Goal: Task Accomplishment & Management: Use online tool/utility

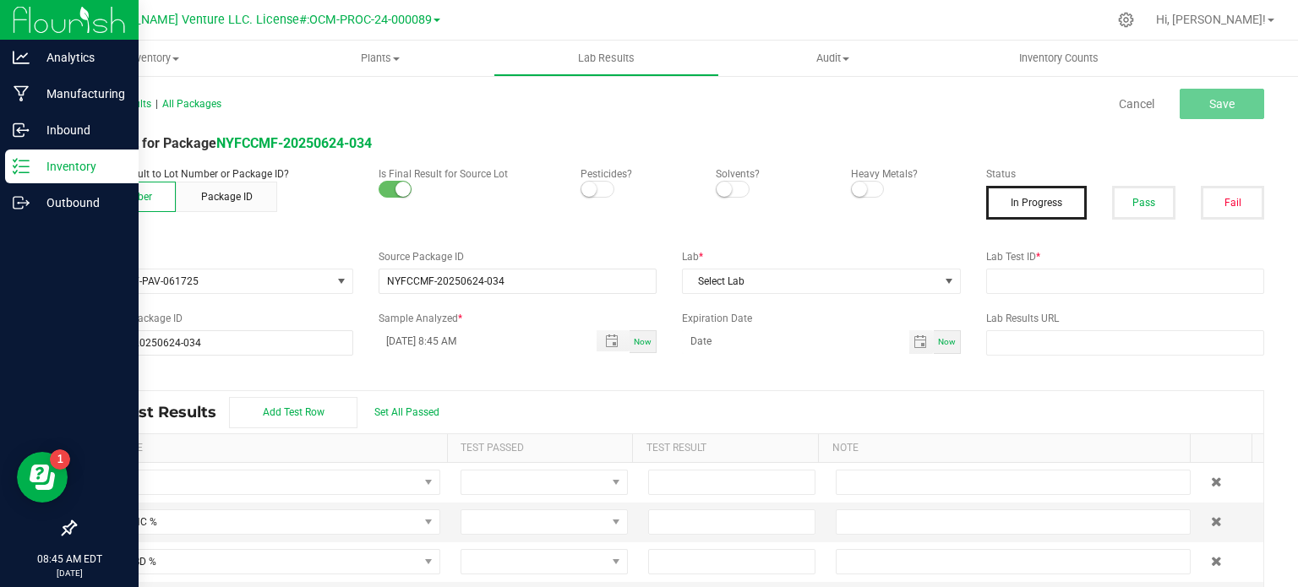
click at [74, 167] on p "Inventory" at bounding box center [80, 166] width 101 height 20
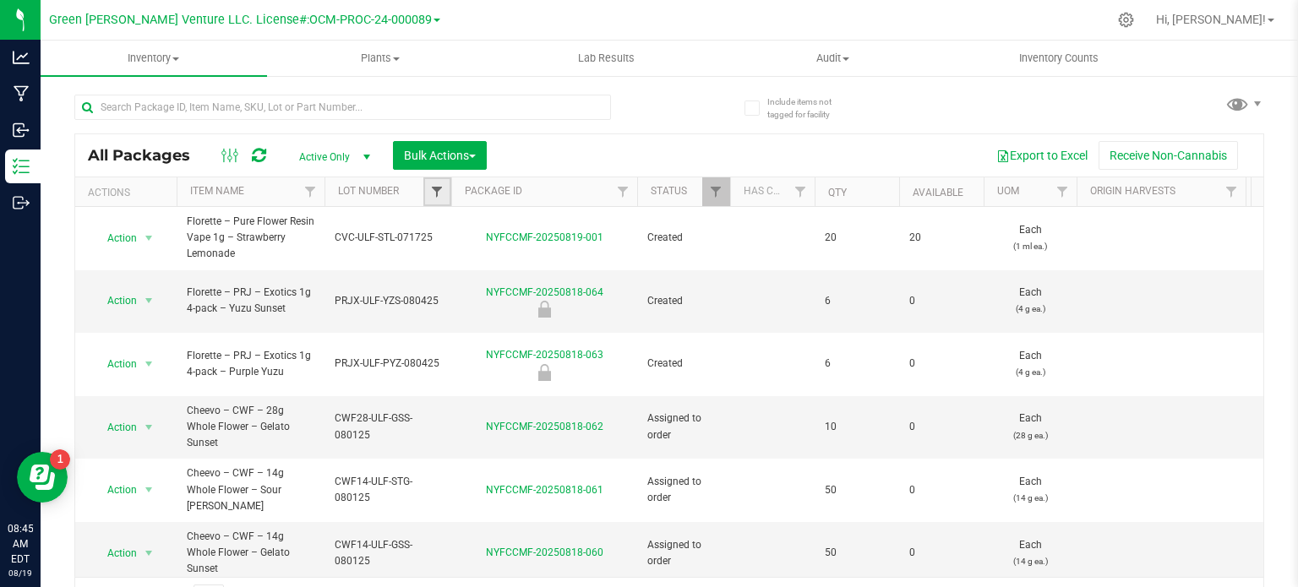
click at [435, 192] on span "Filter" at bounding box center [437, 192] width 14 height 14
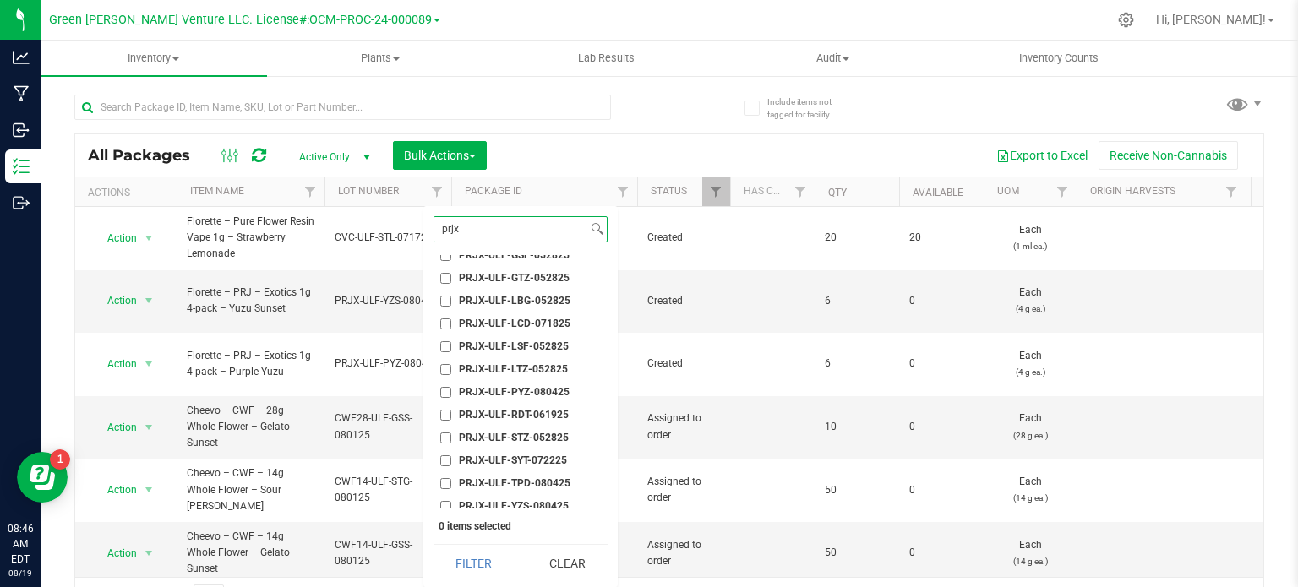
scroll to position [316, 0]
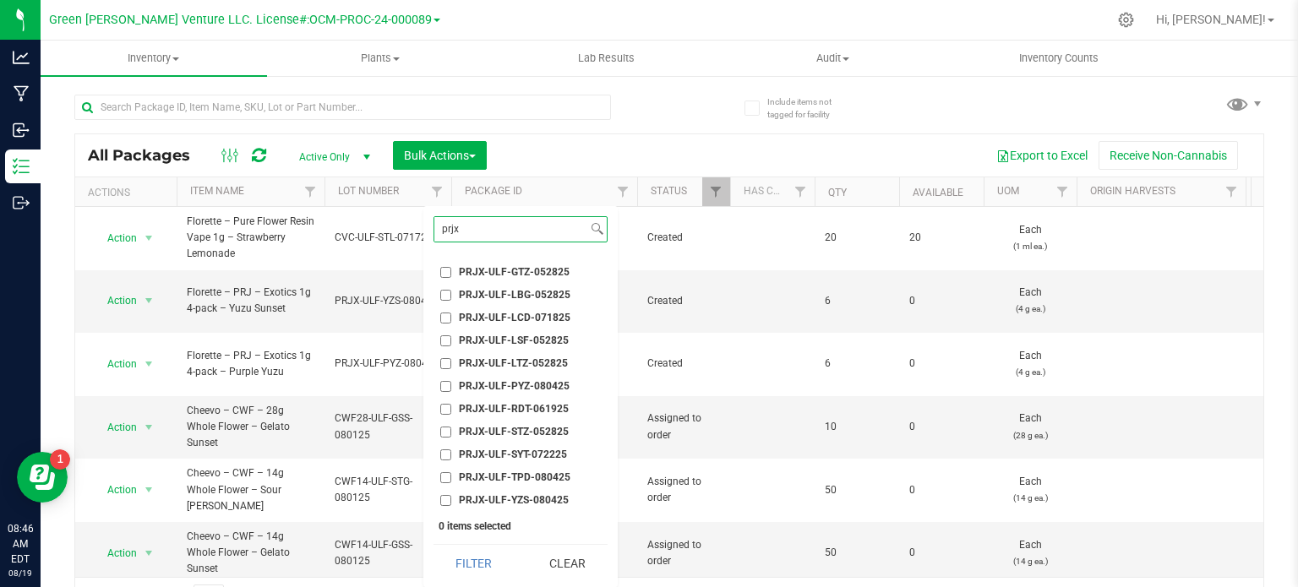
type input "prjx"
click at [447, 477] on input "PRJX-ULF-TPD-080425" at bounding box center [445, 478] width 11 height 11
checkbox input "true"
click at [474, 564] on button "Filter" at bounding box center [474, 563] width 81 height 37
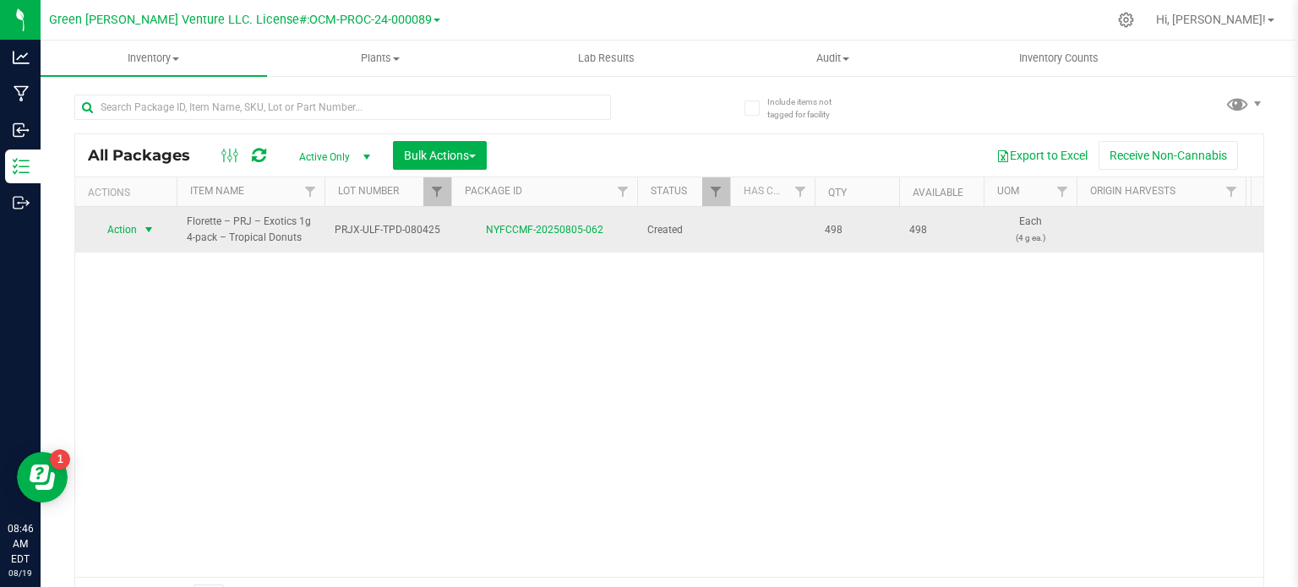
click at [122, 232] on span "Action" at bounding box center [115, 230] width 46 height 24
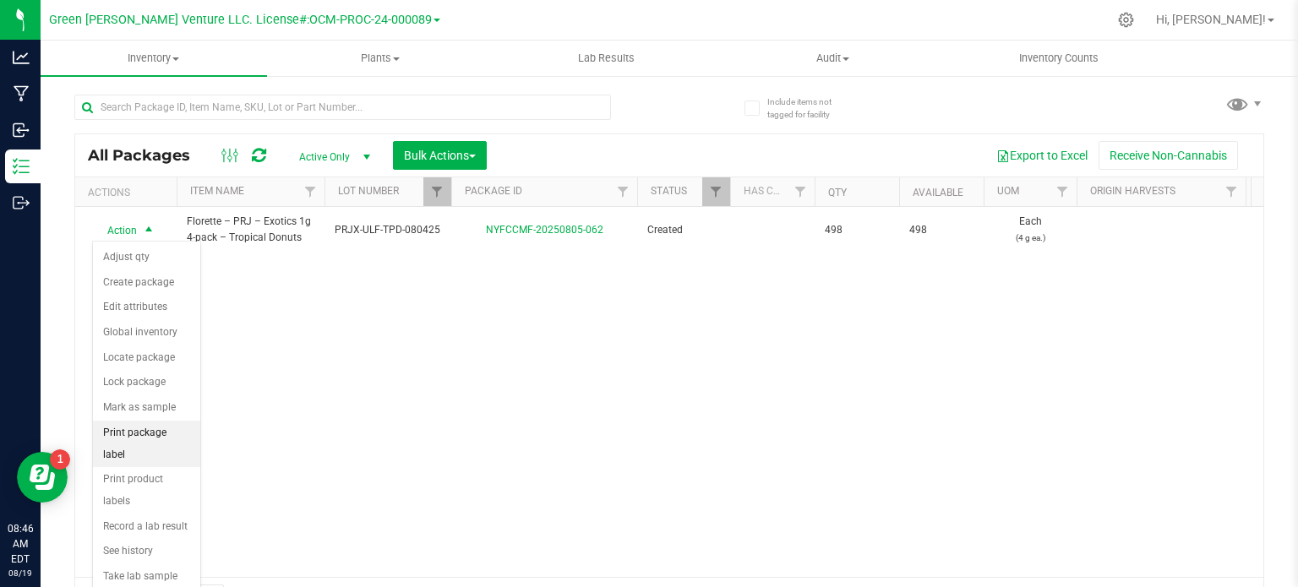
click at [147, 434] on li "Print package label" at bounding box center [146, 444] width 107 height 46
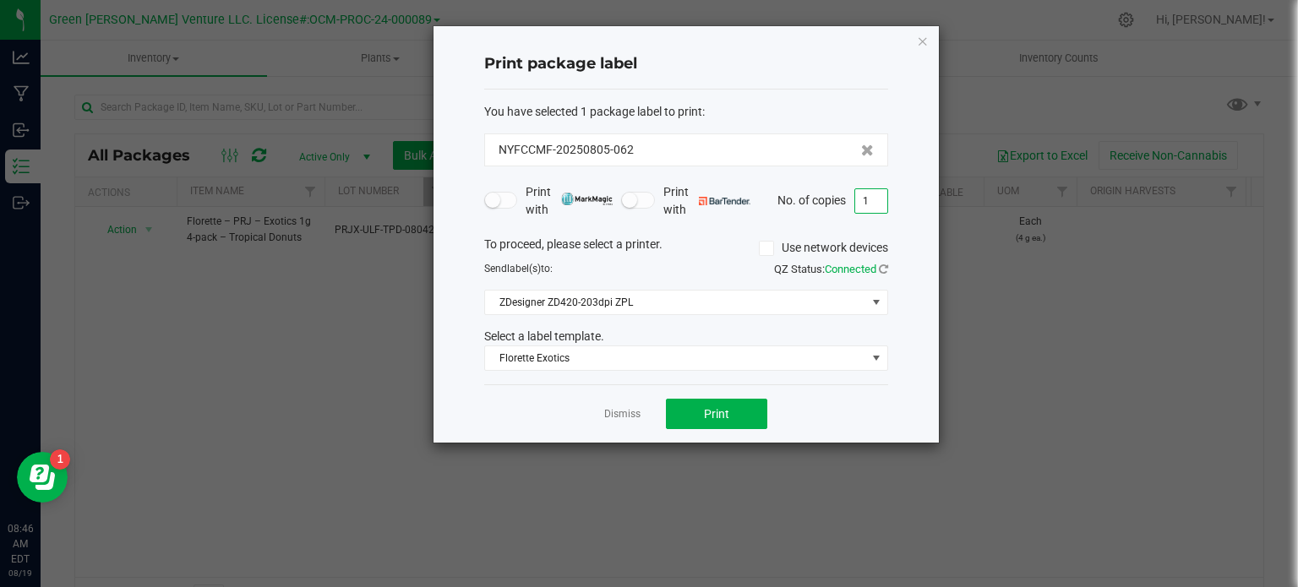
click at [872, 202] on input "1" at bounding box center [871, 201] width 32 height 24
type input "180"
click at [683, 403] on button "Print" at bounding box center [716, 414] width 101 height 30
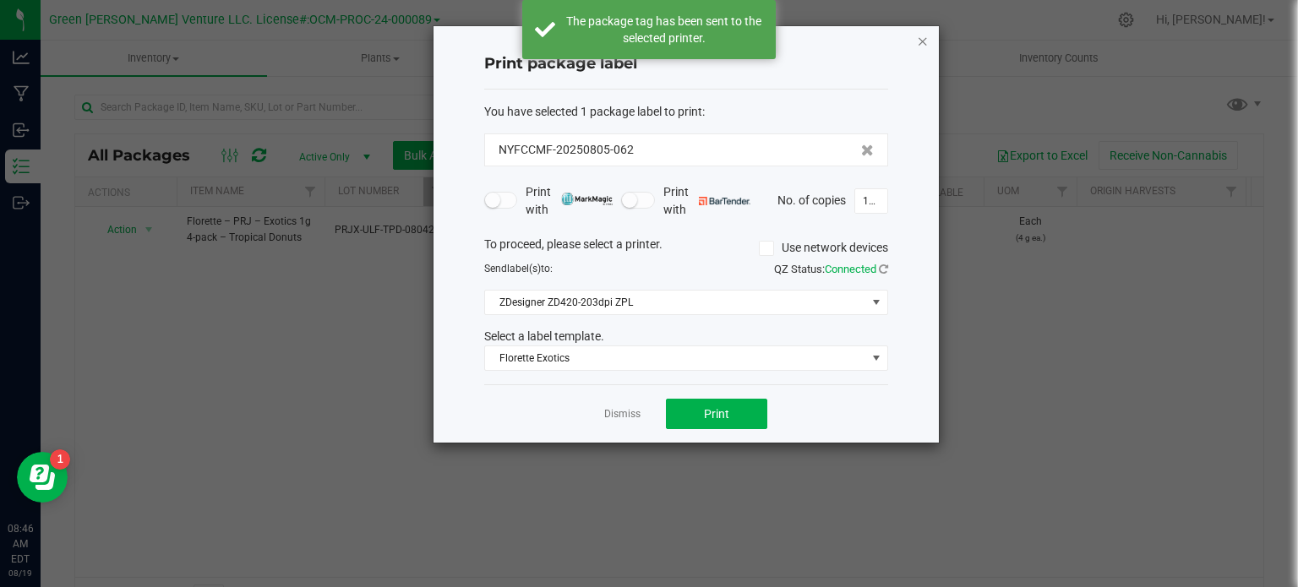
click at [924, 36] on icon "button" at bounding box center [923, 40] width 12 height 20
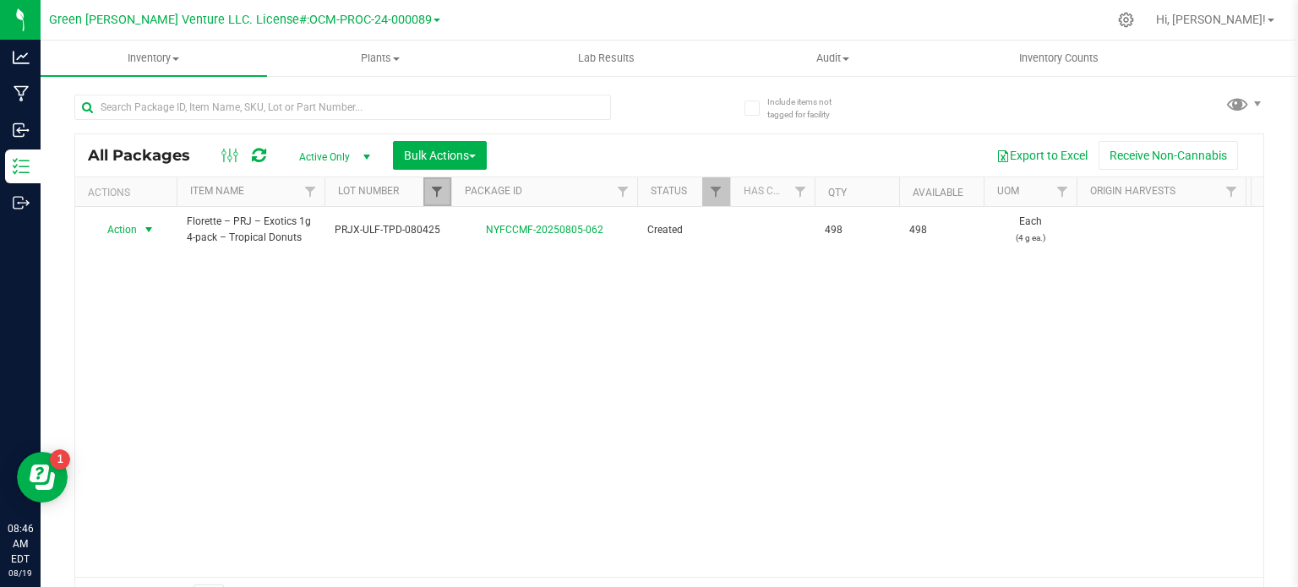
click at [439, 185] on span "Filter" at bounding box center [437, 192] width 14 height 14
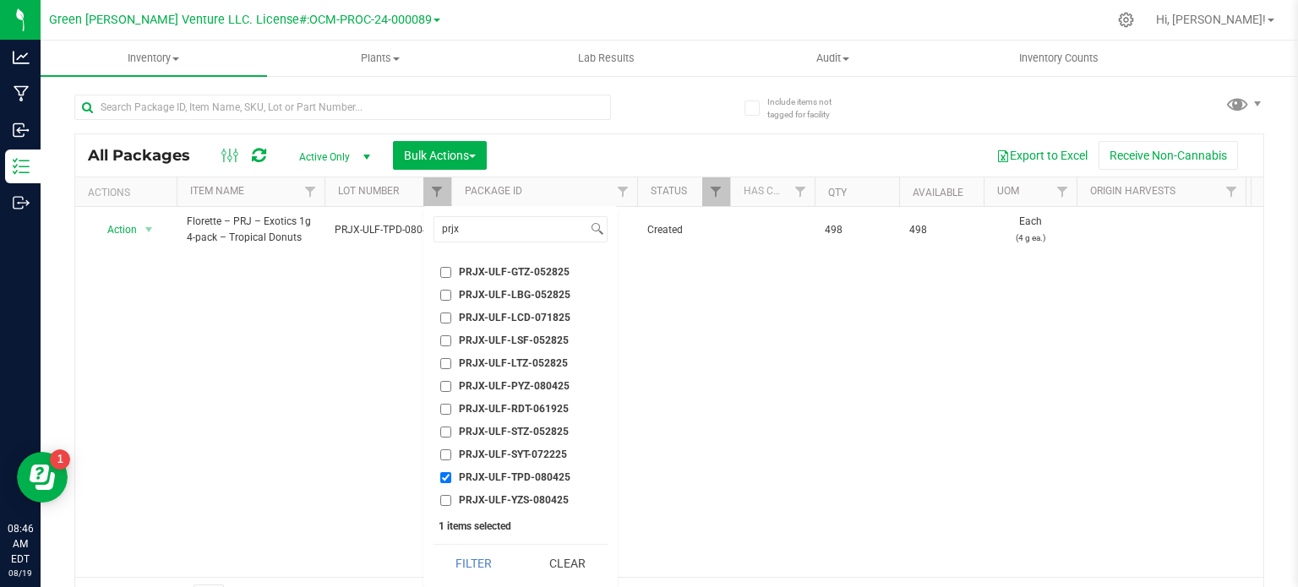
click at [449, 474] on input "PRJX-ULF-TPD-080425" at bounding box center [445, 478] width 11 height 11
checkbox input "false"
drag, startPoint x: 480, startPoint y: 226, endPoint x: 426, endPoint y: 225, distance: 54.1
click at [426, 225] on div "prjx Select All 012123-01THC-193FSD 0260557147654011 2022 Outdoor - LCD x Cherr…" at bounding box center [521, 396] width 194 height 381
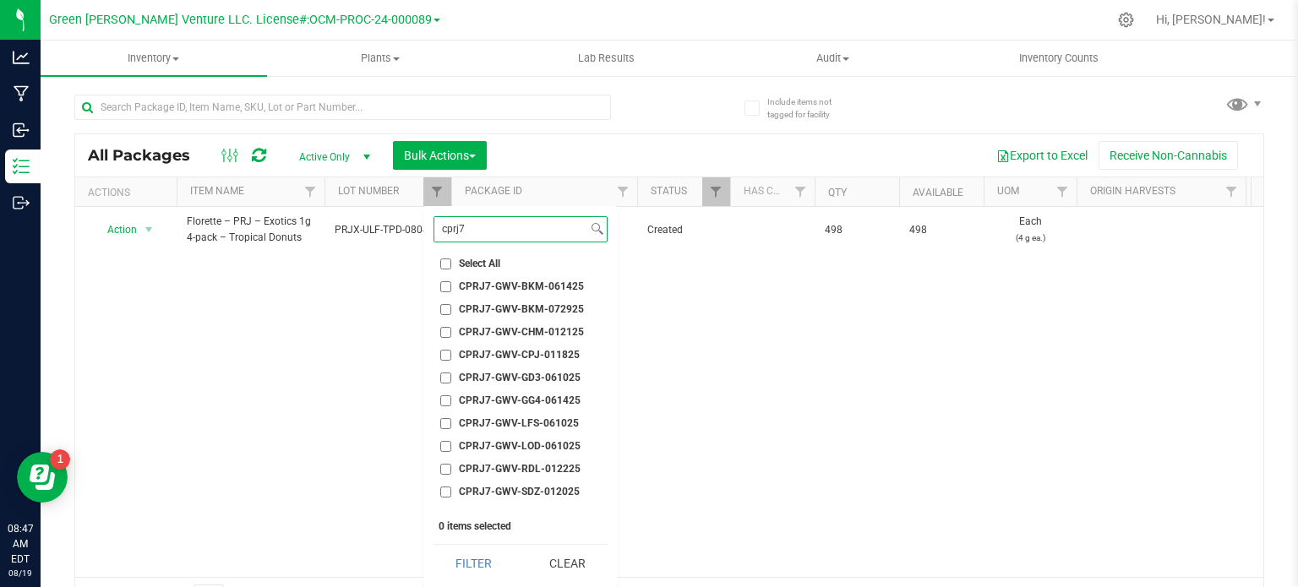
type input "cprj7"
click at [446, 307] on input "CPRJ7-GWV-BKM-072925" at bounding box center [445, 309] width 11 height 11
checkbox input "true"
click at [458, 555] on button "Filter" at bounding box center [474, 563] width 81 height 37
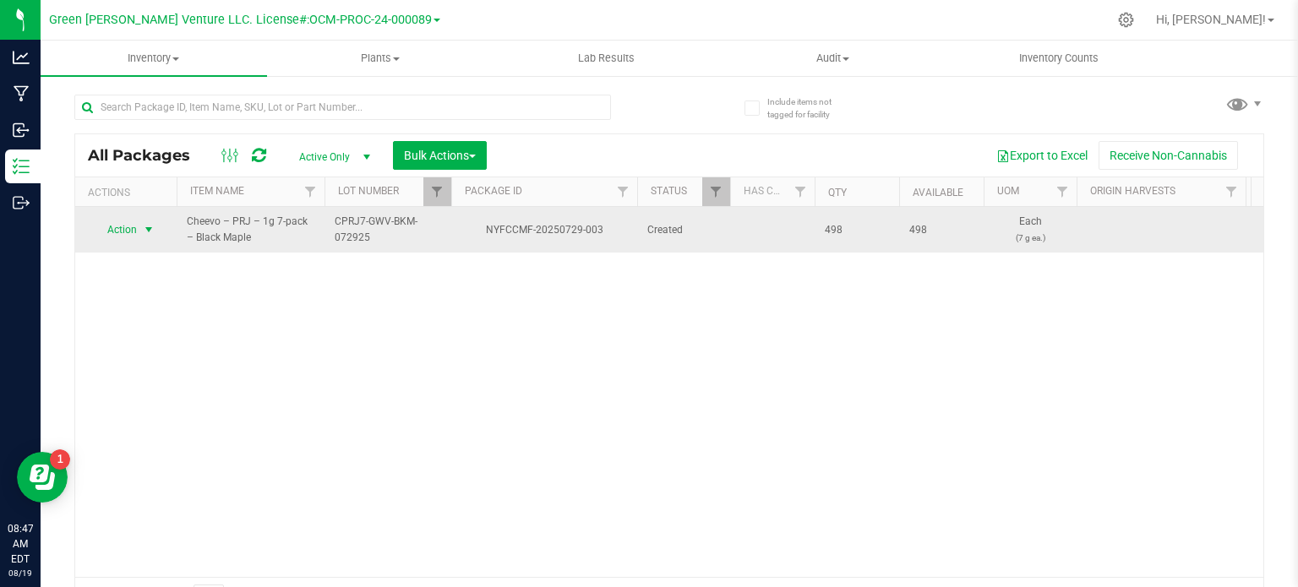
click at [145, 230] on span "select" at bounding box center [149, 230] width 14 height 14
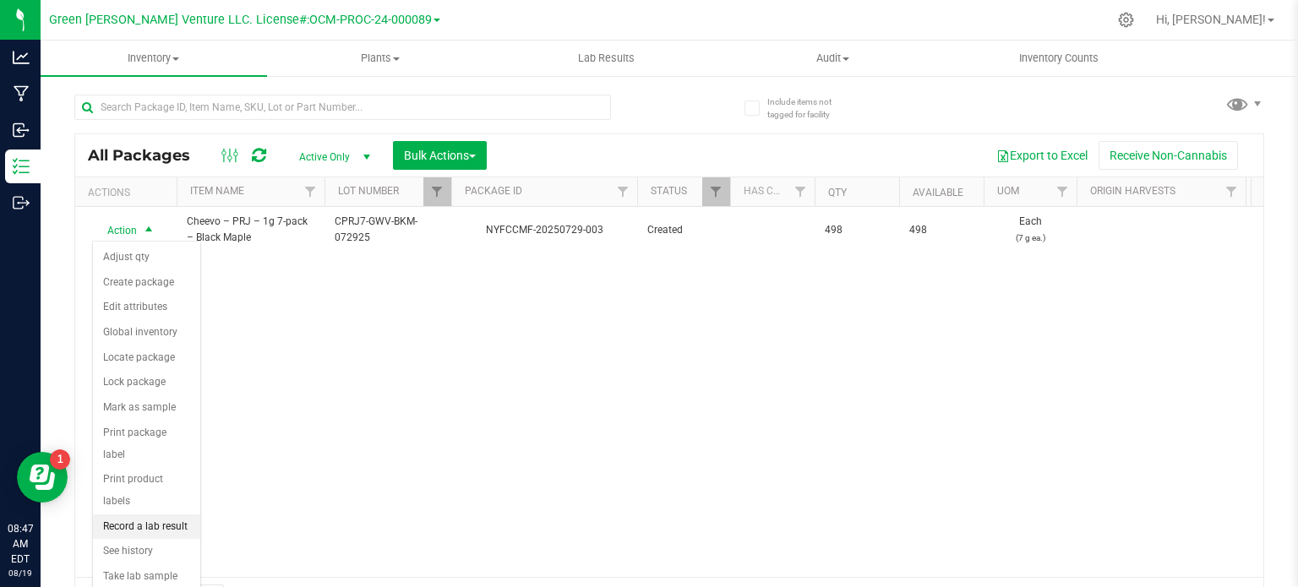
click at [162, 515] on li "Record a lab result" at bounding box center [146, 527] width 107 height 25
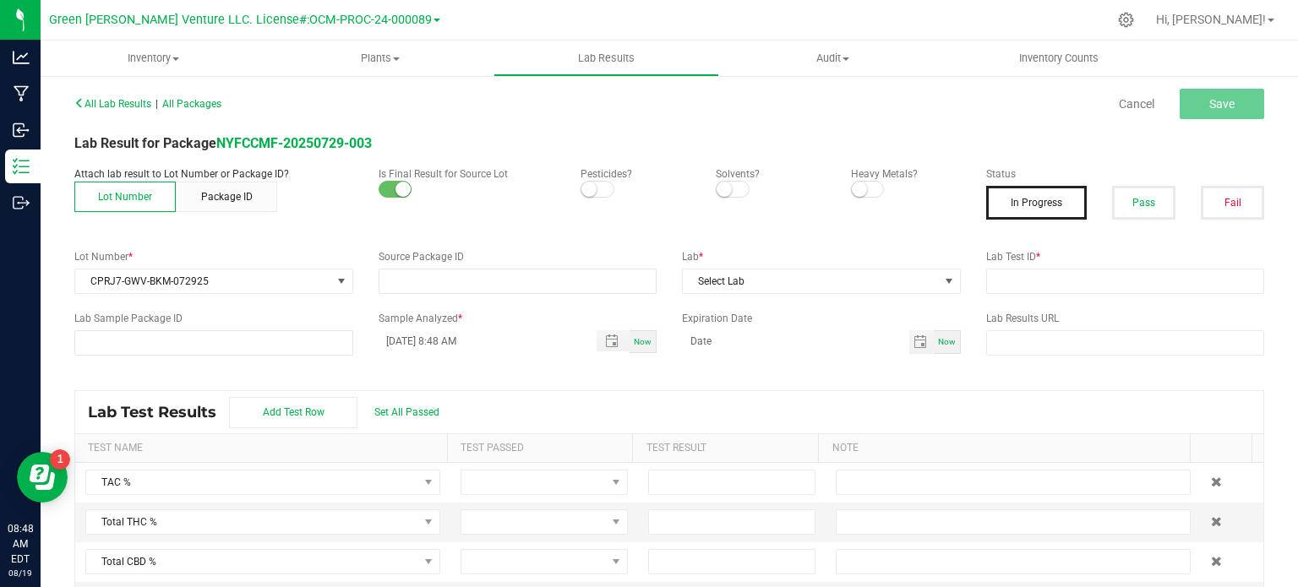
type input "NYFCCMF-20250729-003"
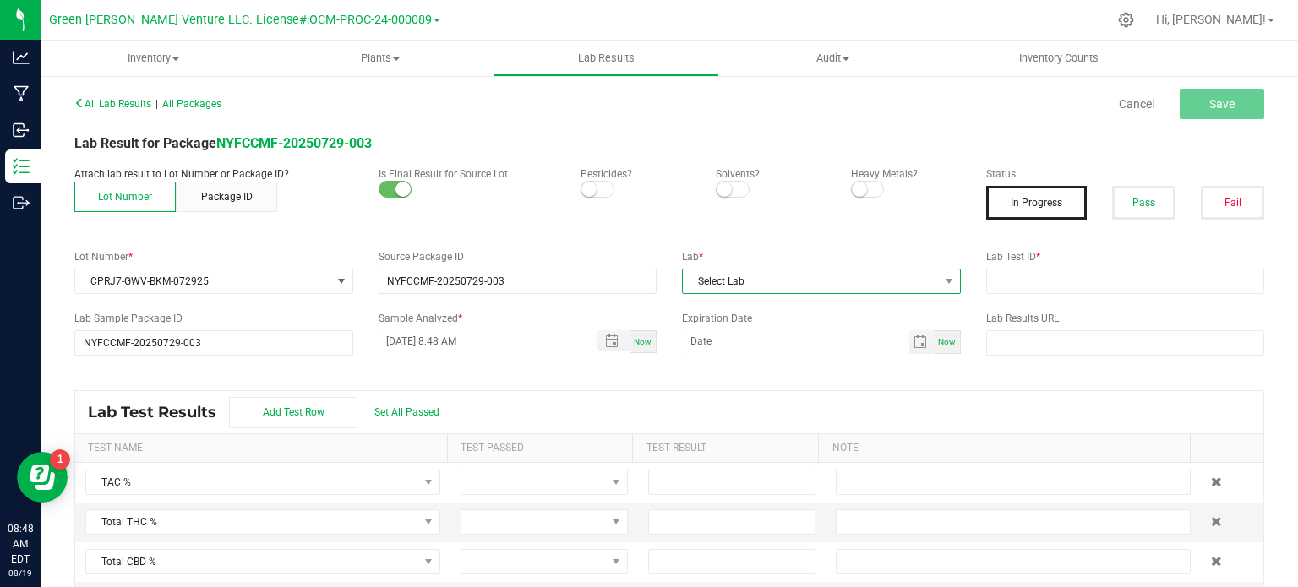
click at [731, 282] on span "Select Lab" at bounding box center [811, 282] width 256 height 24
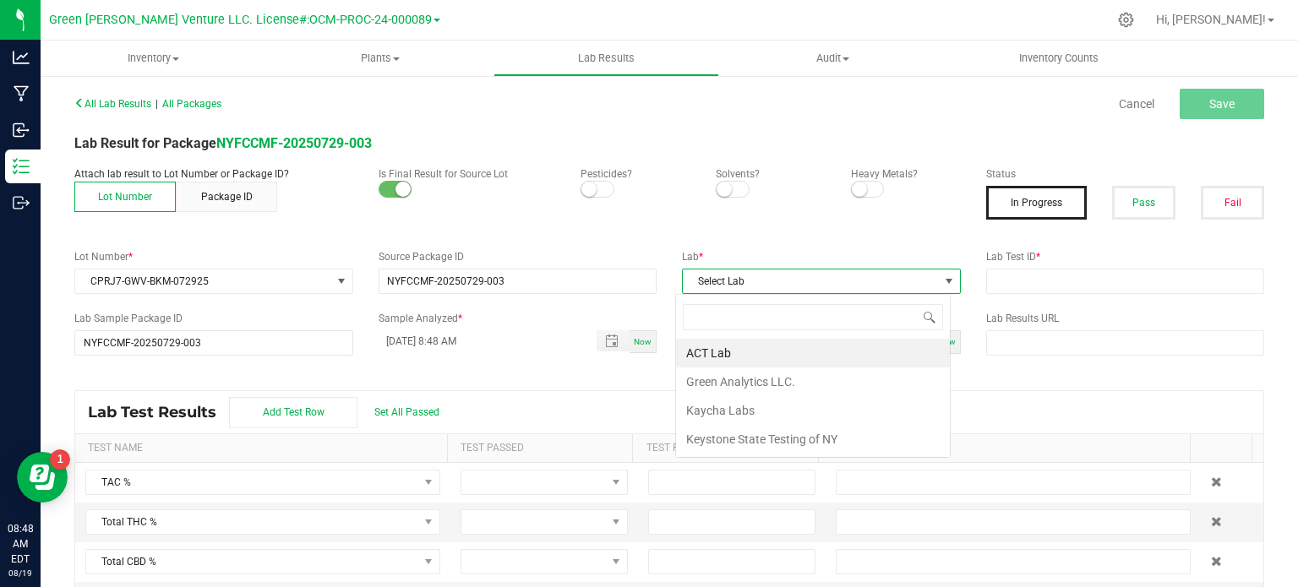
scroll to position [25, 275]
click at [724, 414] on li "Kaycha Labs" at bounding box center [813, 410] width 274 height 29
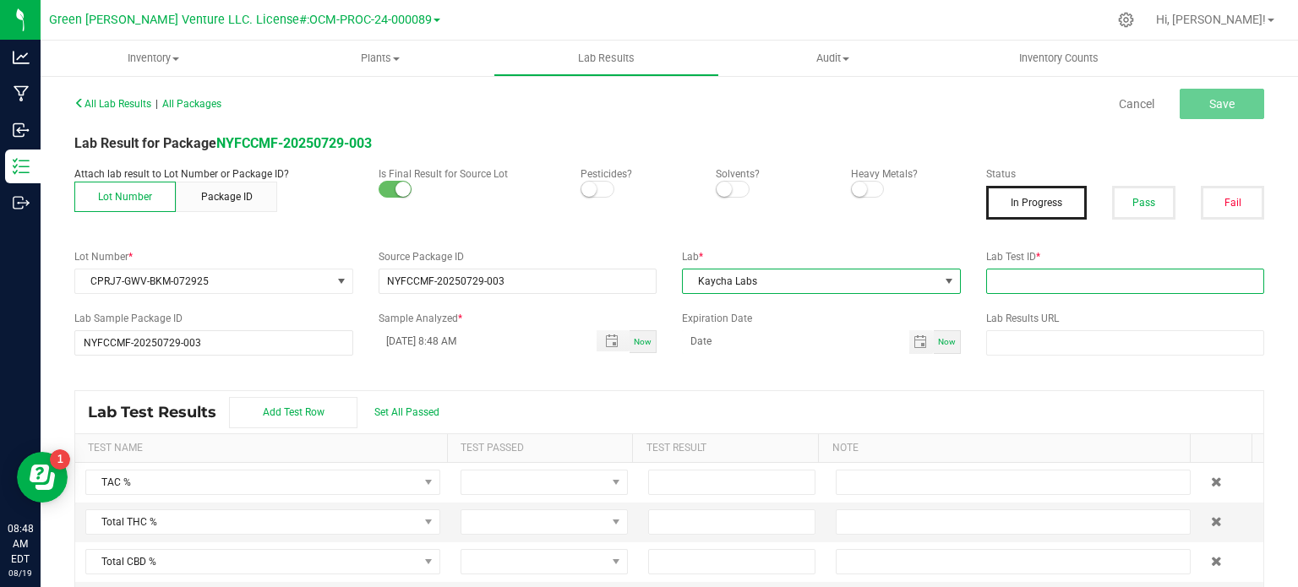
click at [991, 278] on input "text" at bounding box center [1125, 281] width 279 height 25
paste input "AL50730004-002"
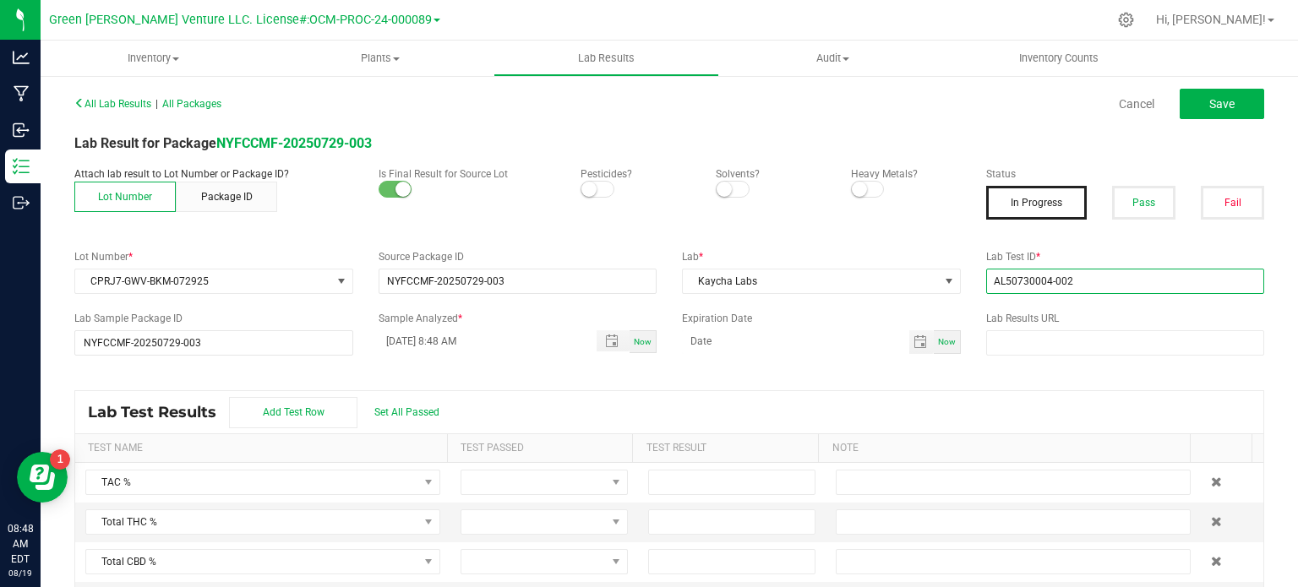
type input "AL50730004-002"
click at [587, 189] on small at bounding box center [589, 189] width 15 height 15
click at [852, 193] on small at bounding box center [859, 189] width 15 height 15
click at [413, 337] on input "[DATE] 8:48 AM" at bounding box center [479, 341] width 201 height 21
click at [406, 339] on input "[DATE] 8:48 AM" at bounding box center [479, 341] width 201 height 21
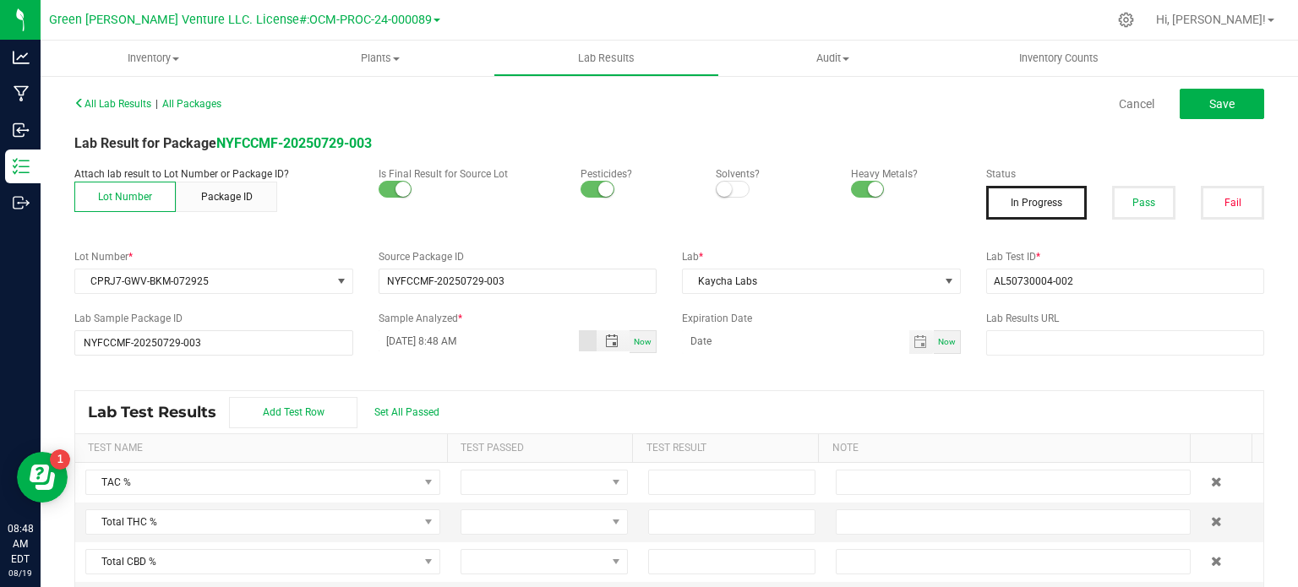
click at [387, 328] on div "Sample Analyzed * [DATE] 8:48 AM Now" at bounding box center [518, 332] width 304 height 42
click at [389, 340] on input "[DATE] 8:48 AM" at bounding box center [479, 341] width 201 height 21
click at [445, 337] on input "[DATE] 8:48 AM" at bounding box center [479, 341] width 201 height 21
type input "[DATE] 2:50 PM"
type input "month/day/year"
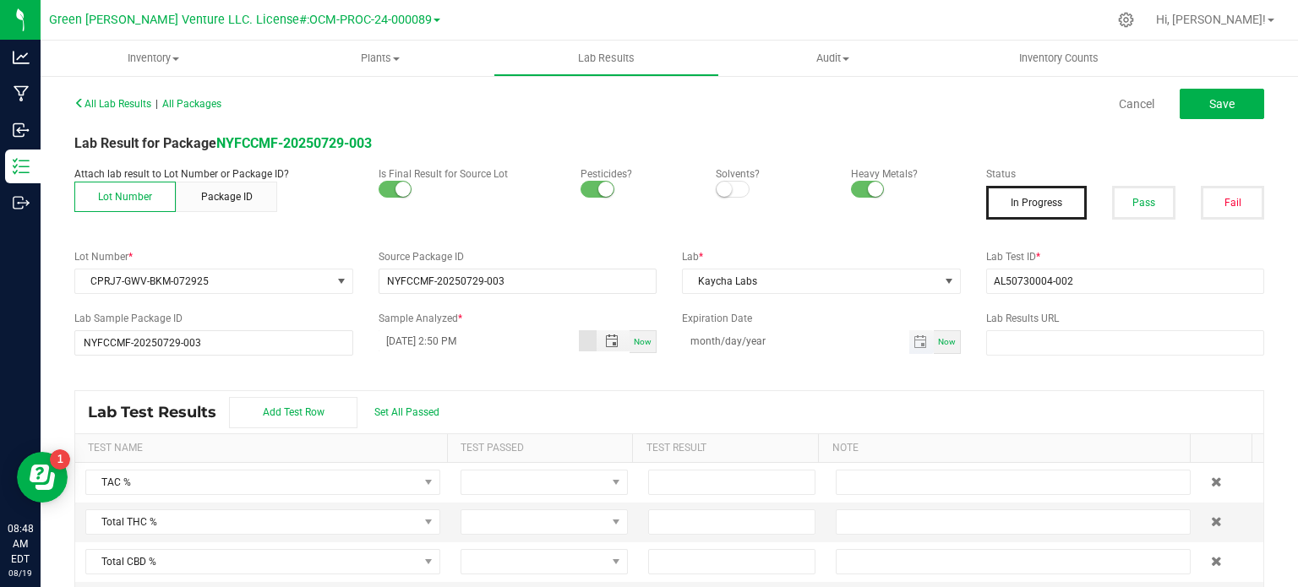
click at [799, 340] on input "month/day/year" at bounding box center [795, 341] width 227 height 21
type input "[DATE]"
click at [1025, 344] on input "text" at bounding box center [1125, 343] width 279 height 25
click at [1048, 348] on input "text" at bounding box center [1125, 343] width 279 height 25
paste input "[URL][DOMAIN_NAME]"
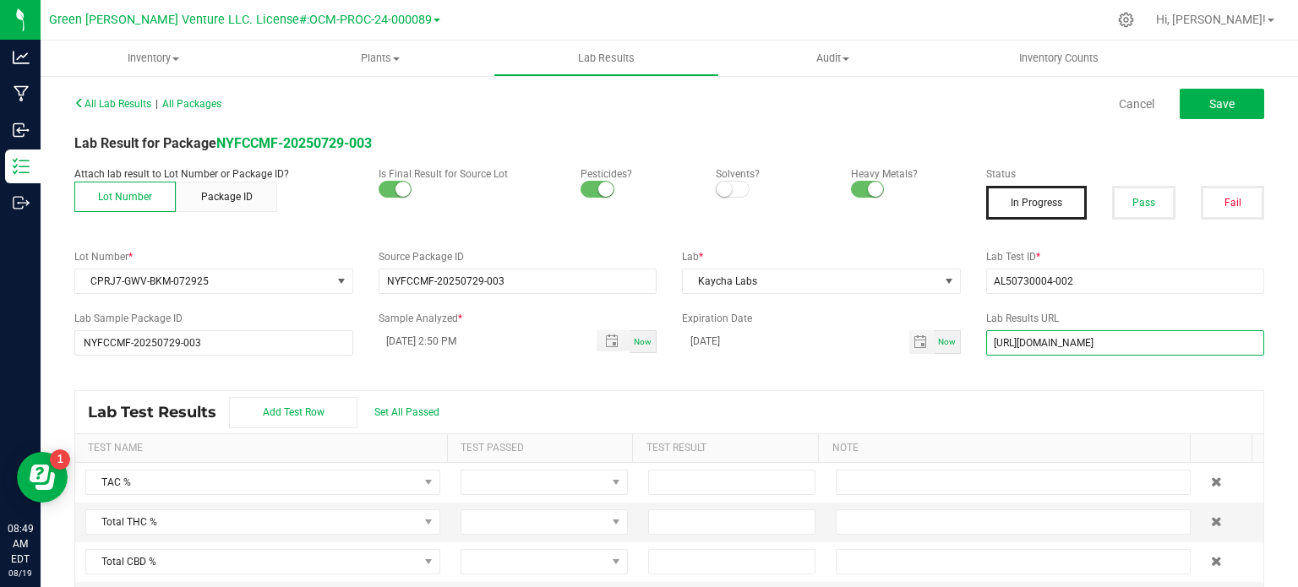
type input "[URL][DOMAIN_NAME]"
click at [503, 495] on td at bounding box center [545, 483] width 188 height 40
click at [1141, 199] on button "Pass" at bounding box center [1143, 203] width 63 height 34
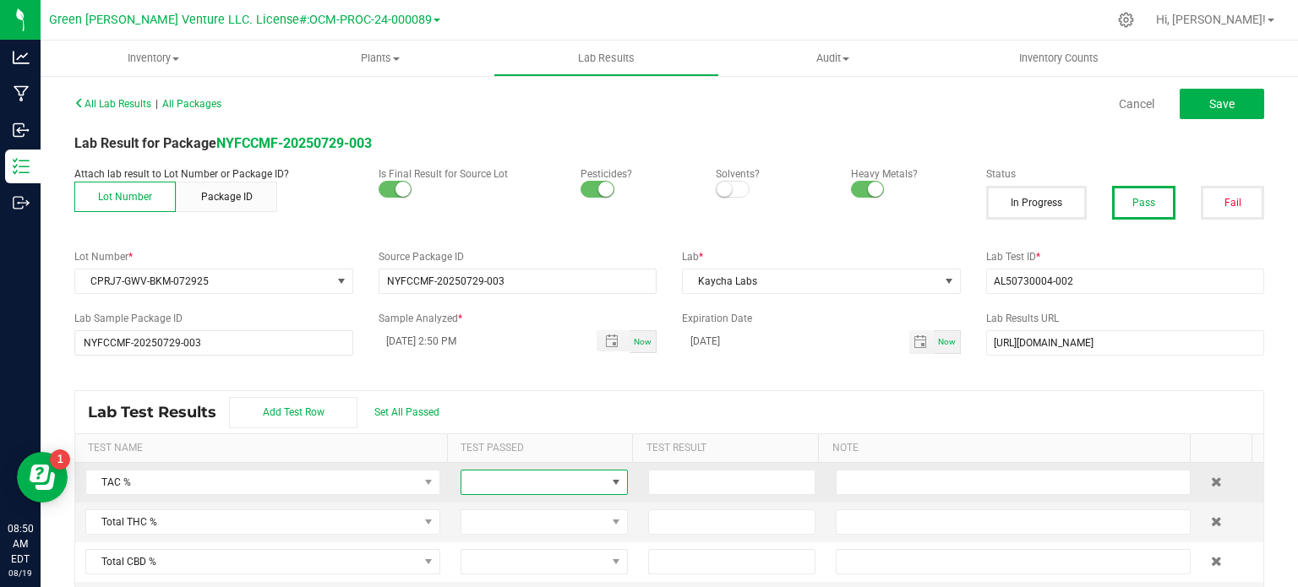
click at [545, 484] on span at bounding box center [534, 483] width 145 height 24
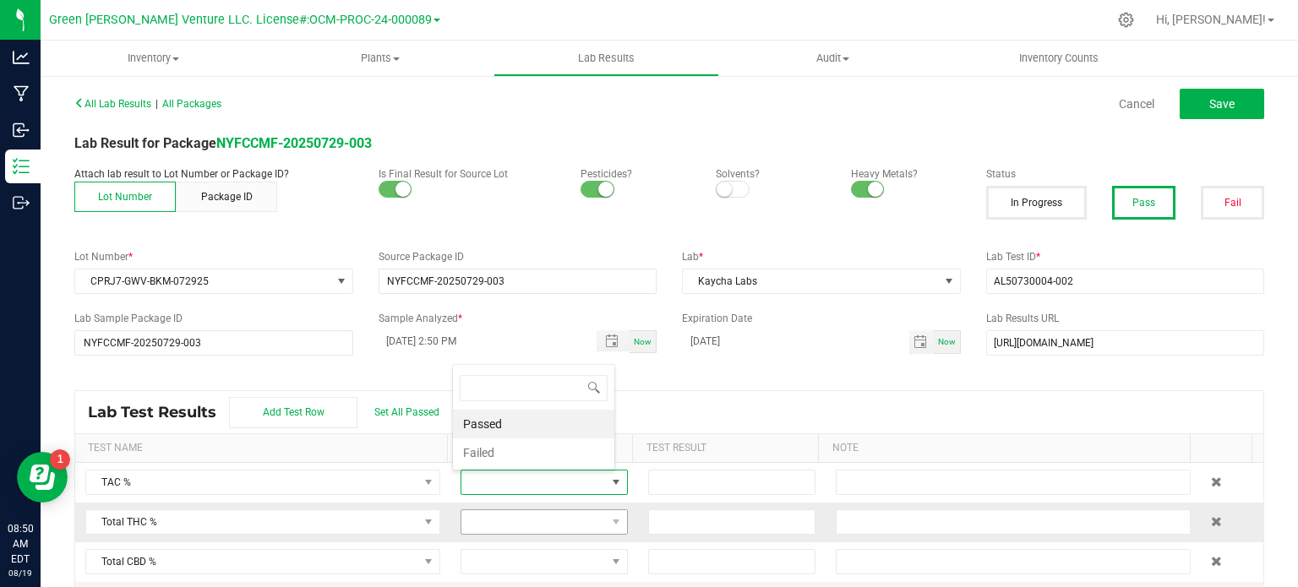
scroll to position [25, 161]
drag, startPoint x: 498, startPoint y: 423, endPoint x: 506, endPoint y: 461, distance: 38.8
click at [498, 422] on li "Passed" at bounding box center [533, 424] width 161 height 29
click at [506, 512] on span at bounding box center [534, 523] width 145 height 24
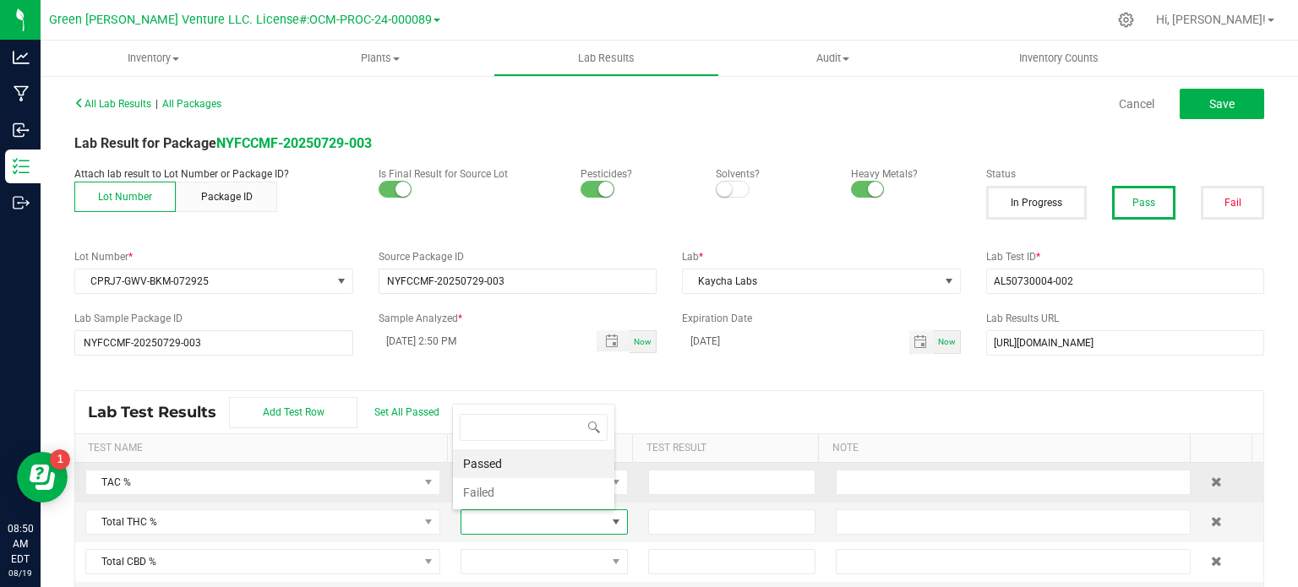
click at [516, 461] on li "Passed" at bounding box center [533, 464] width 161 height 29
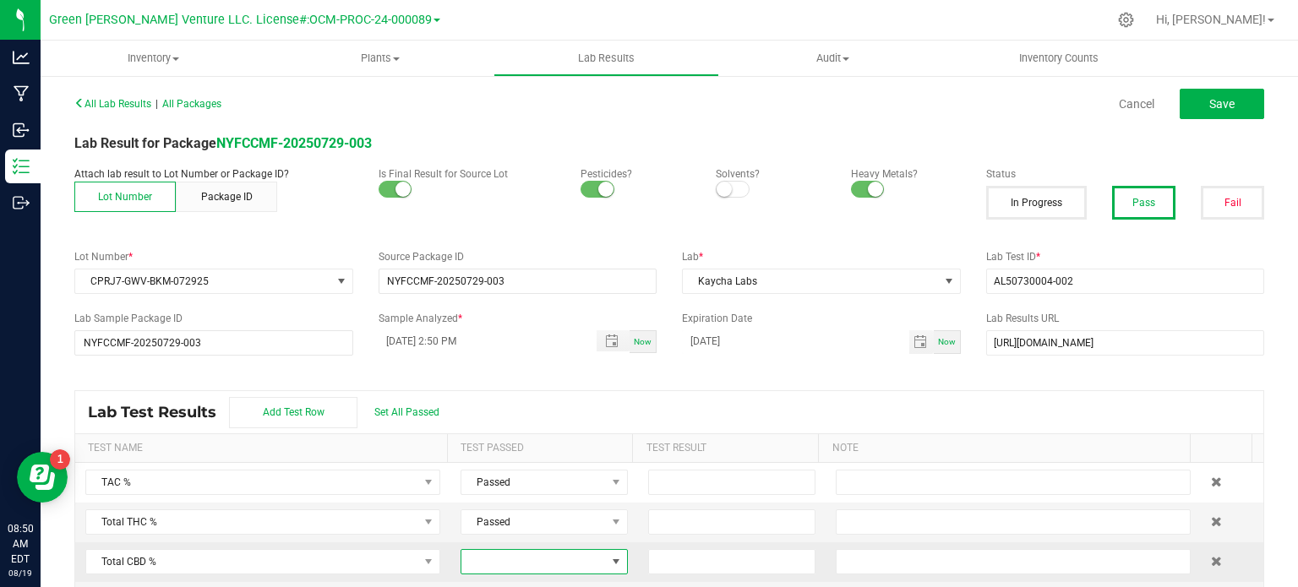
click at [534, 557] on span at bounding box center [534, 562] width 145 height 24
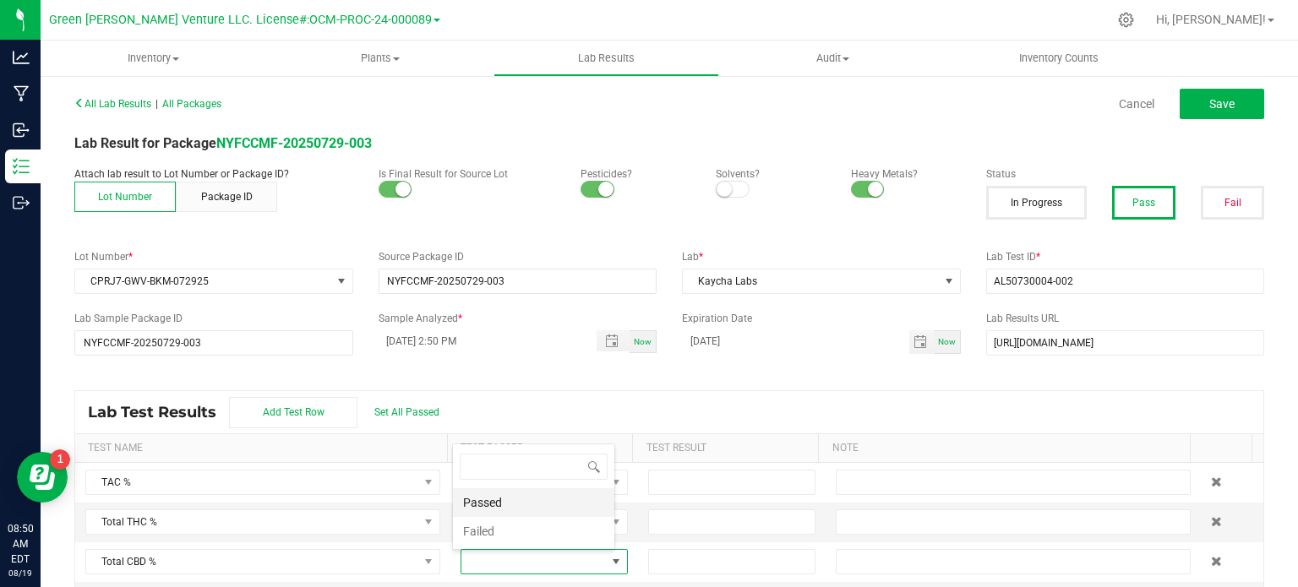
click at [507, 506] on li "Passed" at bounding box center [533, 503] width 161 height 29
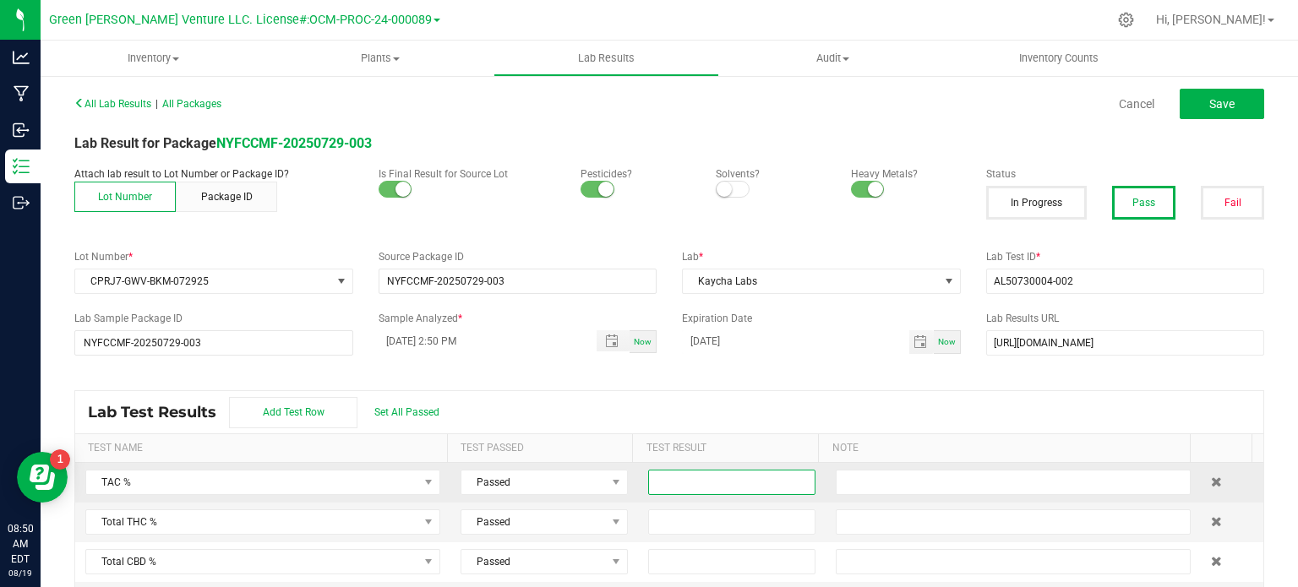
click at [680, 485] on input at bounding box center [732, 483] width 166 height 24
type input "27.6382"
click at [653, 515] on input at bounding box center [732, 523] width 166 height 24
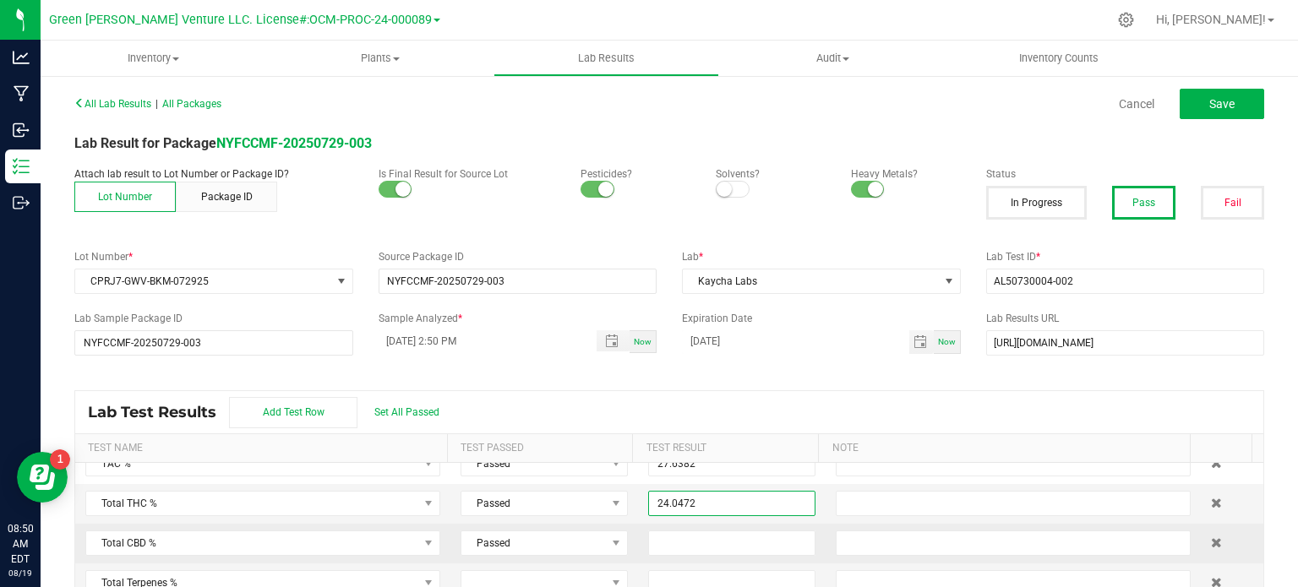
scroll to position [0, 0]
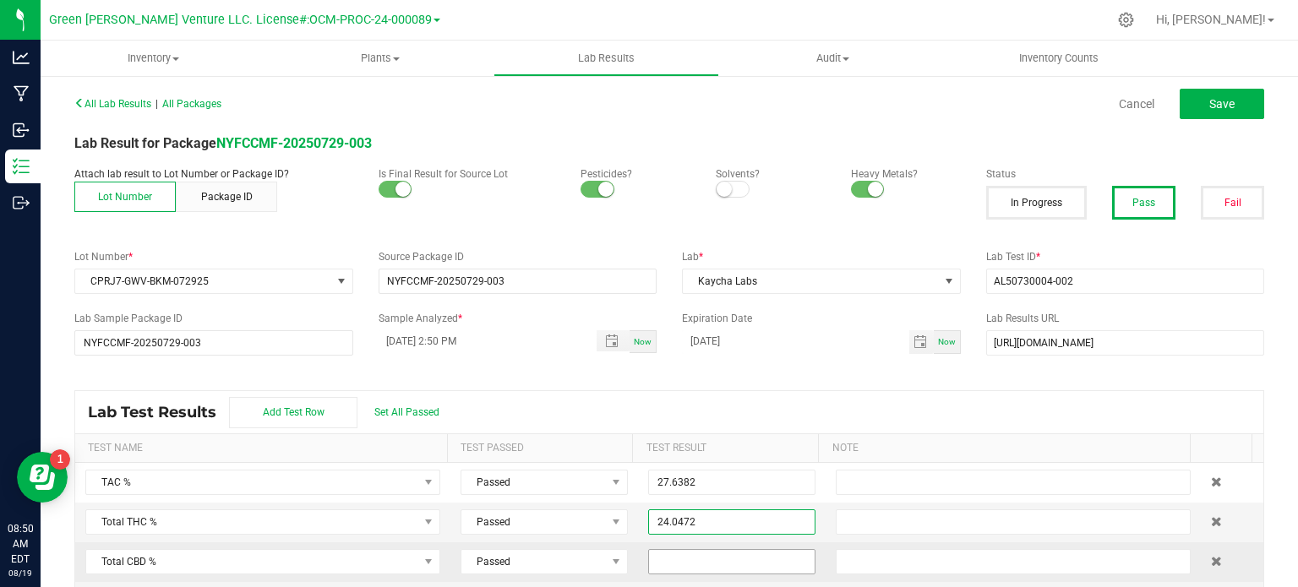
type input "24.0472"
click at [658, 562] on input at bounding box center [732, 562] width 166 height 24
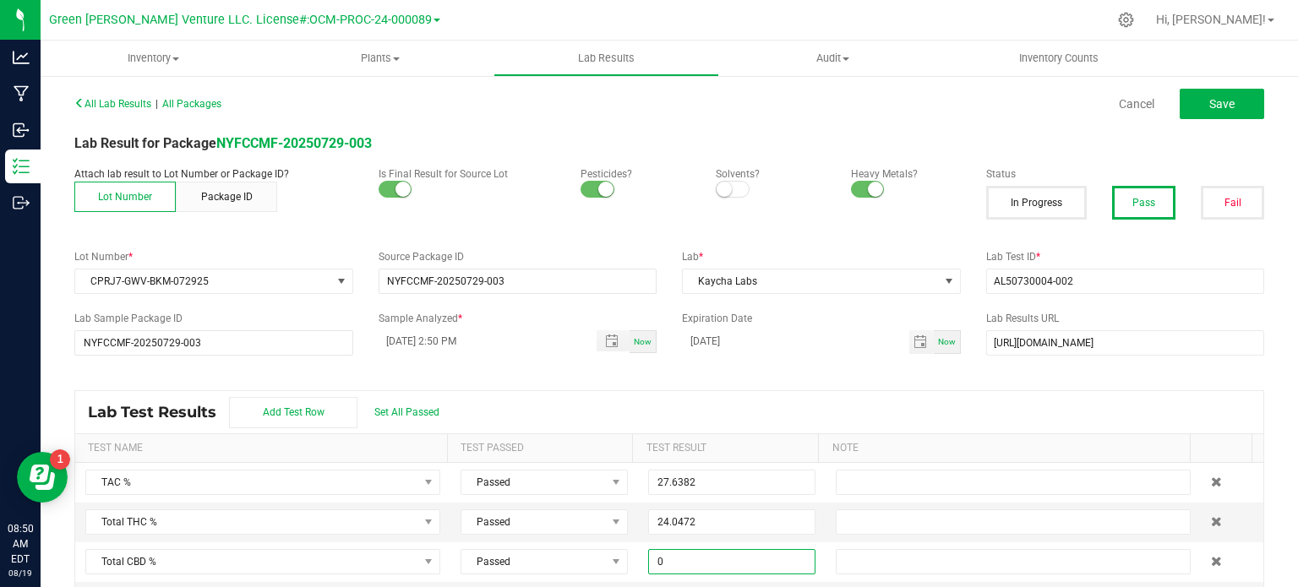
type input "0.0000"
click at [787, 406] on div "Lab Test Results Add Test Row Set All Passed" at bounding box center [669, 412] width 1189 height 42
click at [1204, 94] on button "Save" at bounding box center [1222, 104] width 85 height 30
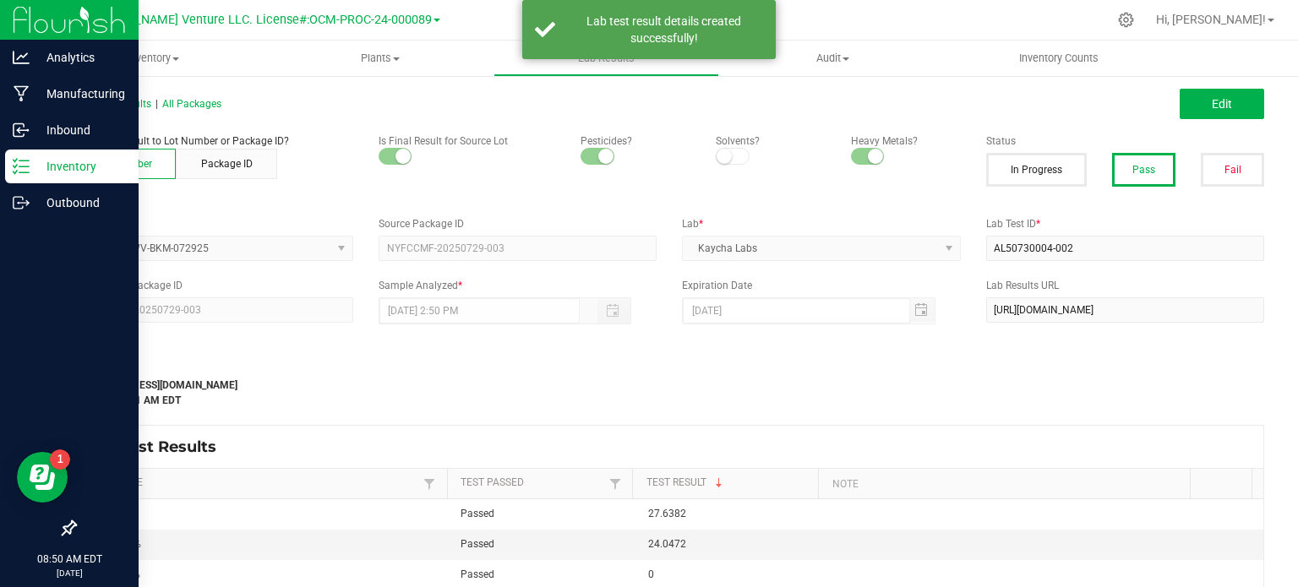
click at [57, 170] on p "Inventory" at bounding box center [80, 166] width 101 height 20
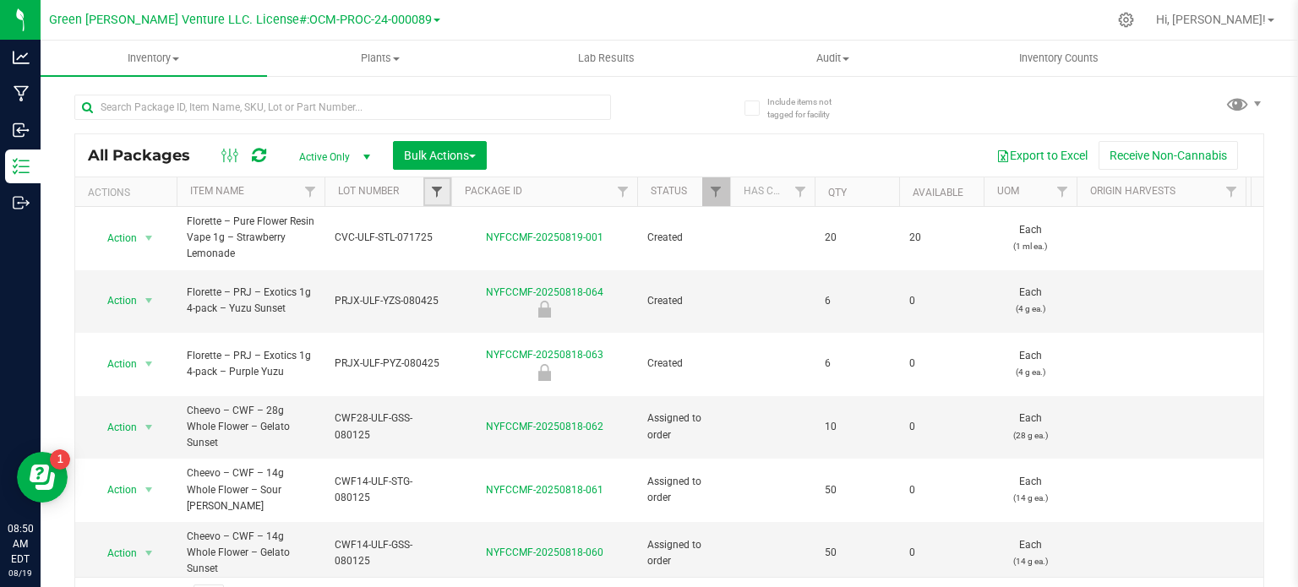
click at [440, 185] on span "Filter" at bounding box center [437, 192] width 14 height 14
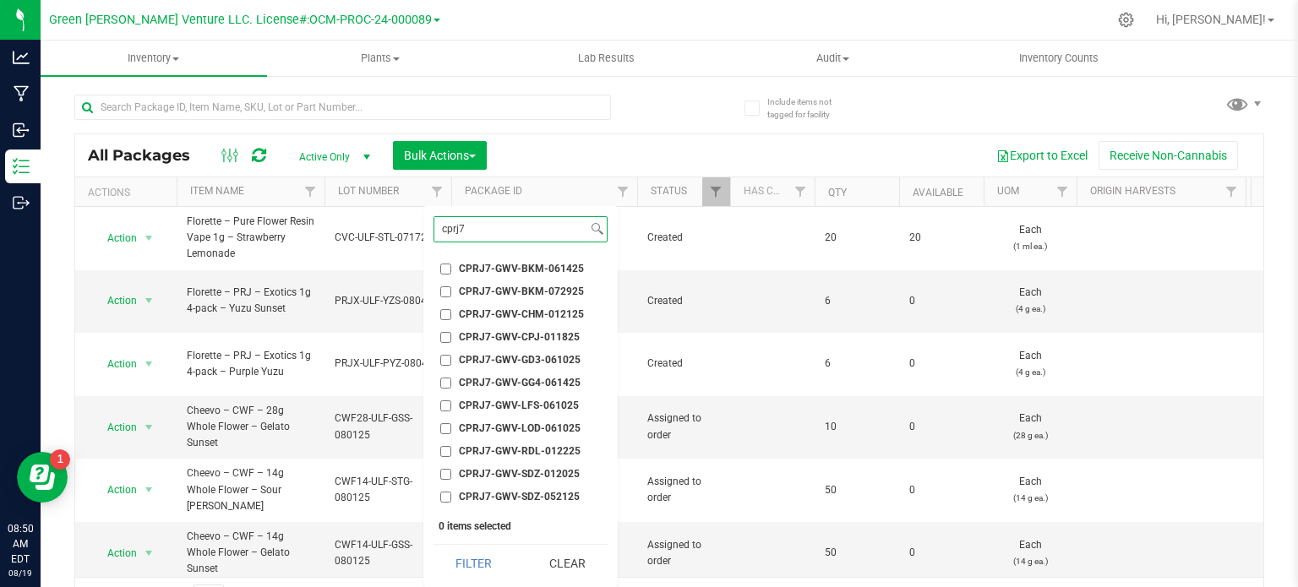
type input "cprj7"
click at [446, 290] on input "CPRJ7-GWV-BKM-072925" at bounding box center [445, 292] width 11 height 11
checkbox input "true"
click at [482, 561] on button "Filter" at bounding box center [474, 563] width 81 height 37
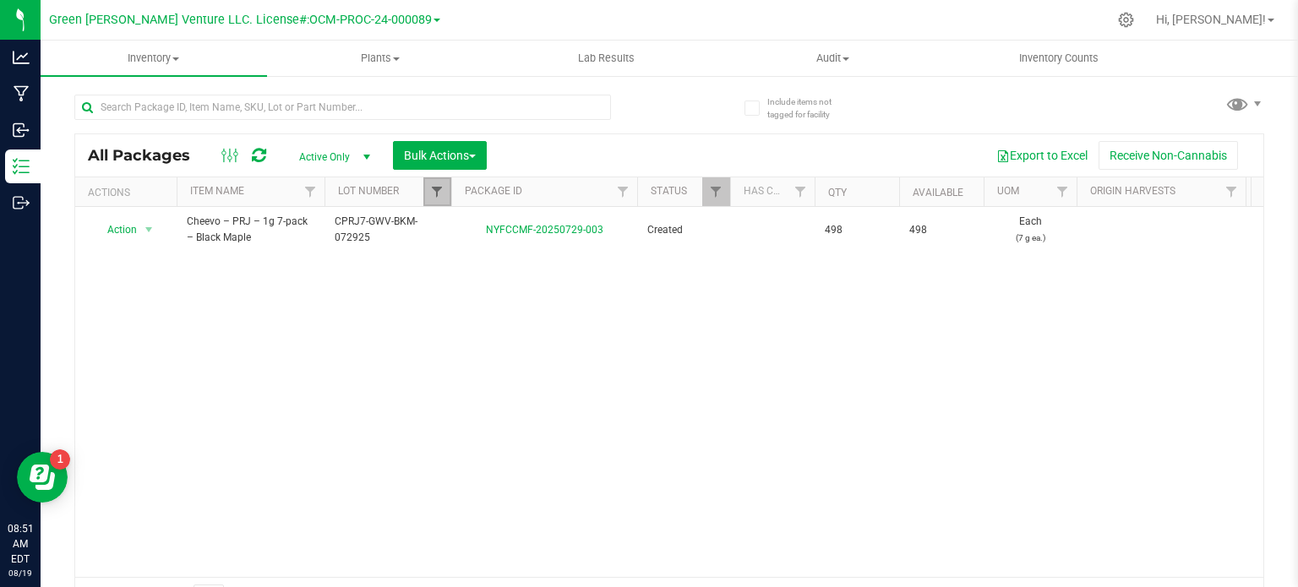
click at [435, 193] on span "Filter" at bounding box center [437, 192] width 14 height 14
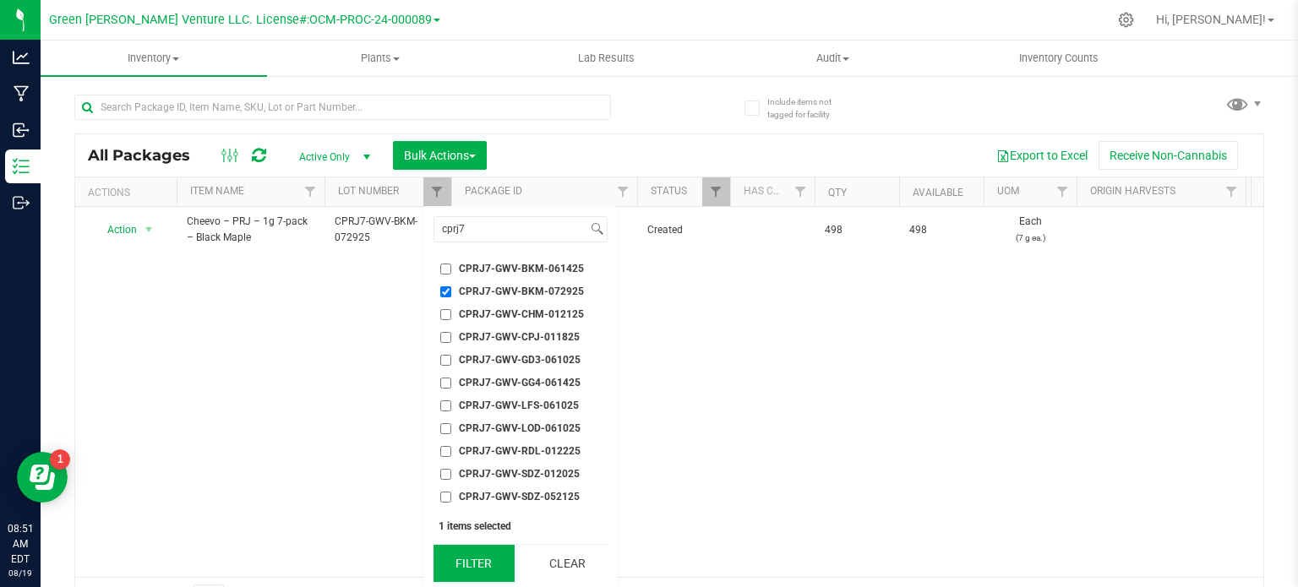
click at [484, 547] on button "Filter" at bounding box center [474, 563] width 81 height 37
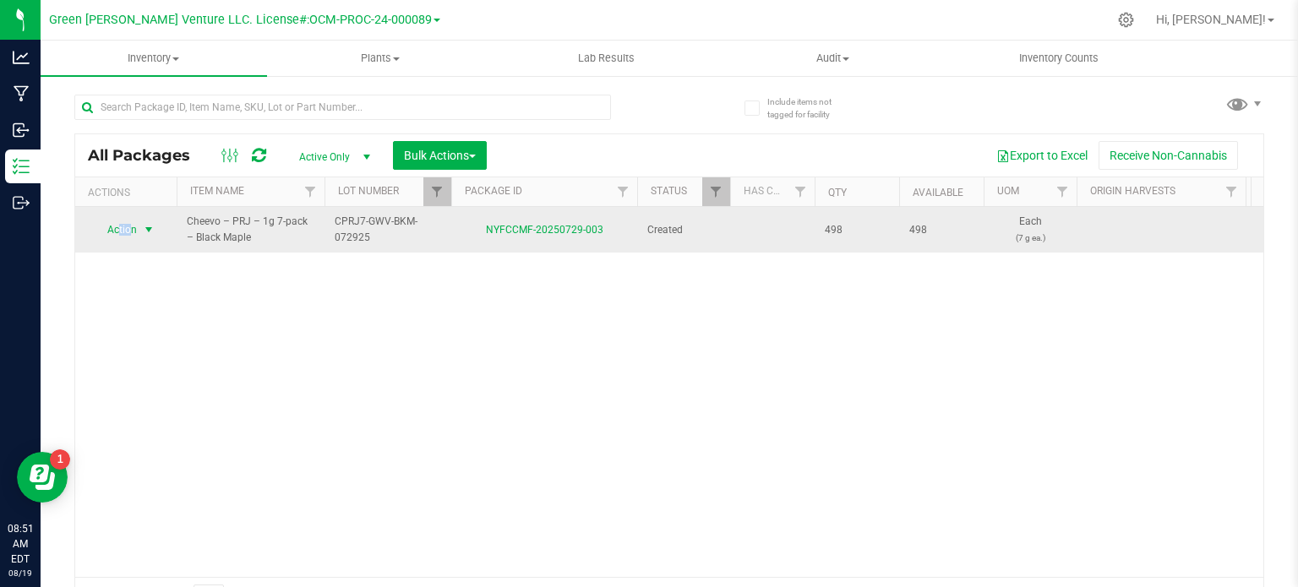
drag, startPoint x: 117, startPoint y: 218, endPoint x: 128, endPoint y: 227, distance: 15.1
click at [128, 227] on span "Action" at bounding box center [115, 230] width 46 height 24
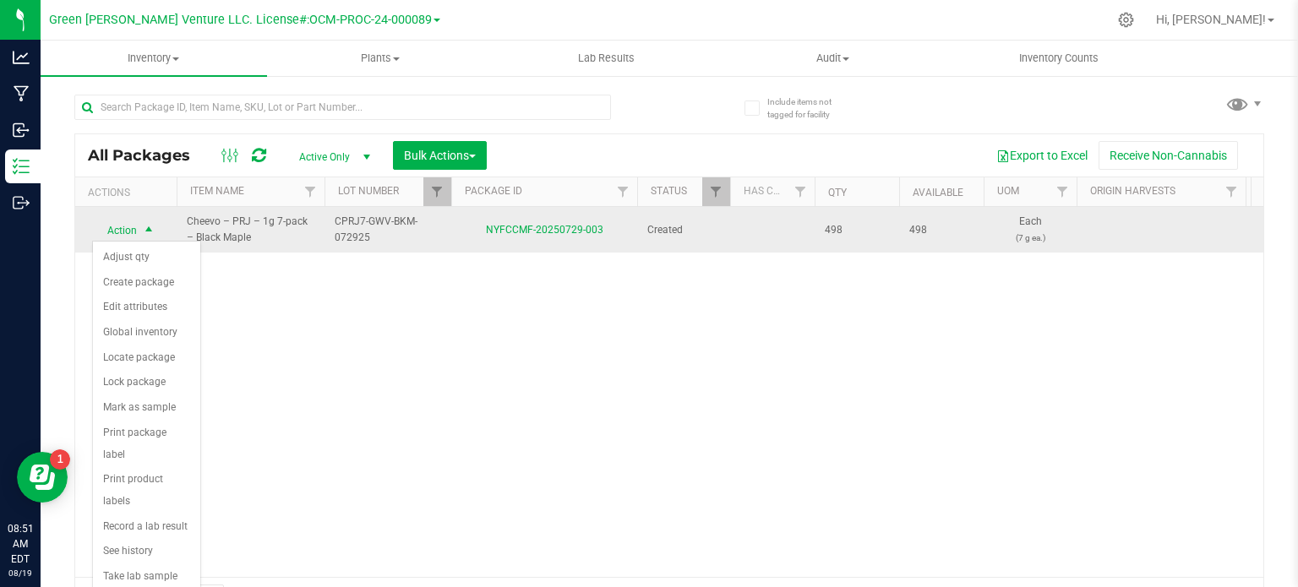
click at [128, 227] on span "Action" at bounding box center [115, 231] width 46 height 24
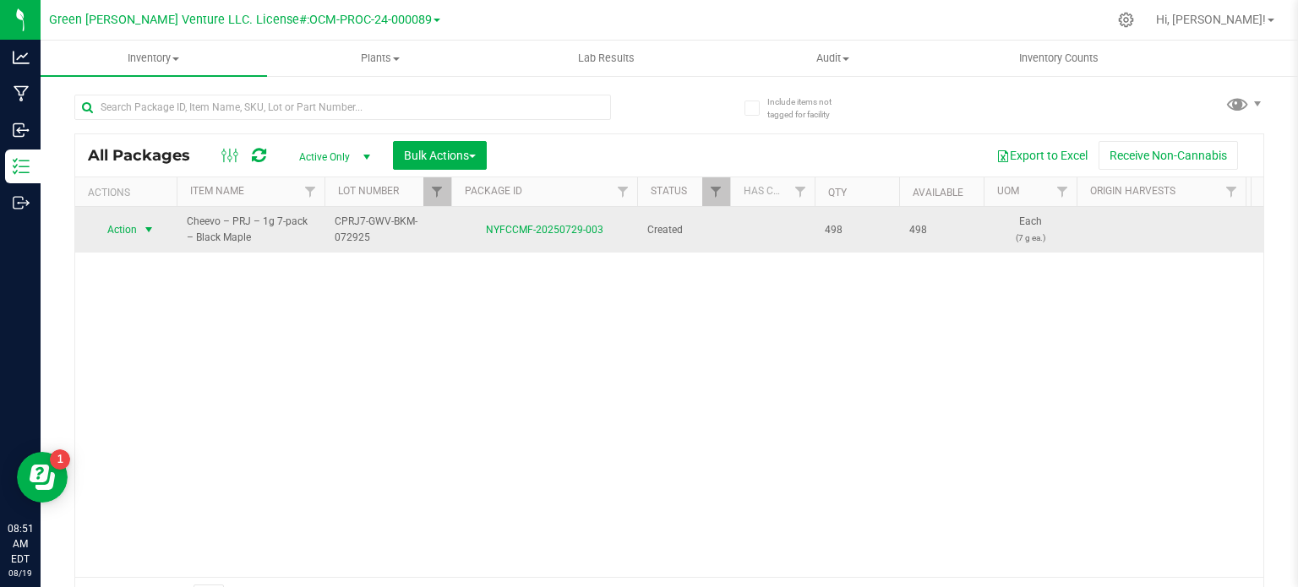
click at [132, 230] on span "Action" at bounding box center [115, 230] width 46 height 24
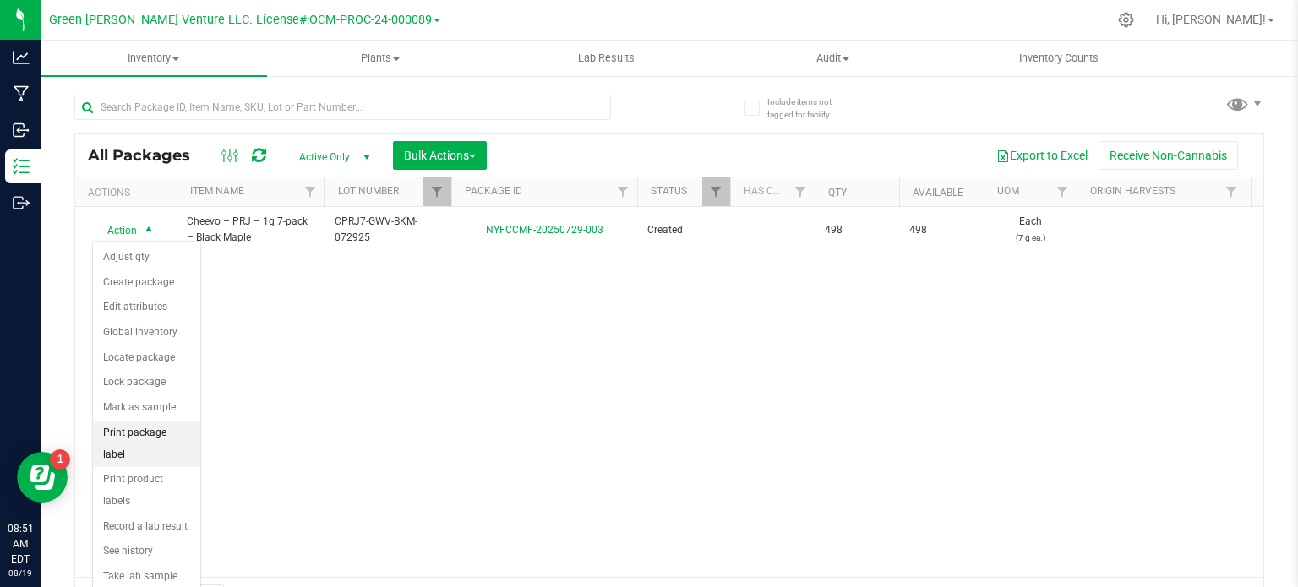
click at [145, 439] on li "Print package label" at bounding box center [146, 444] width 107 height 46
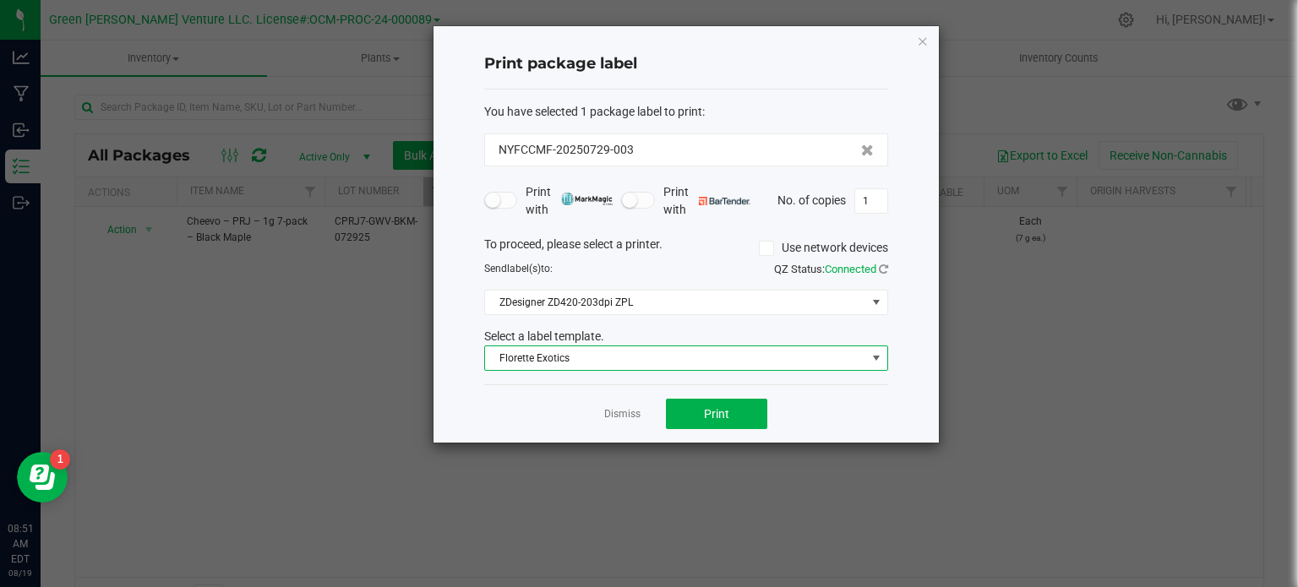
click at [616, 364] on span "Florette Exotics" at bounding box center [675, 359] width 381 height 24
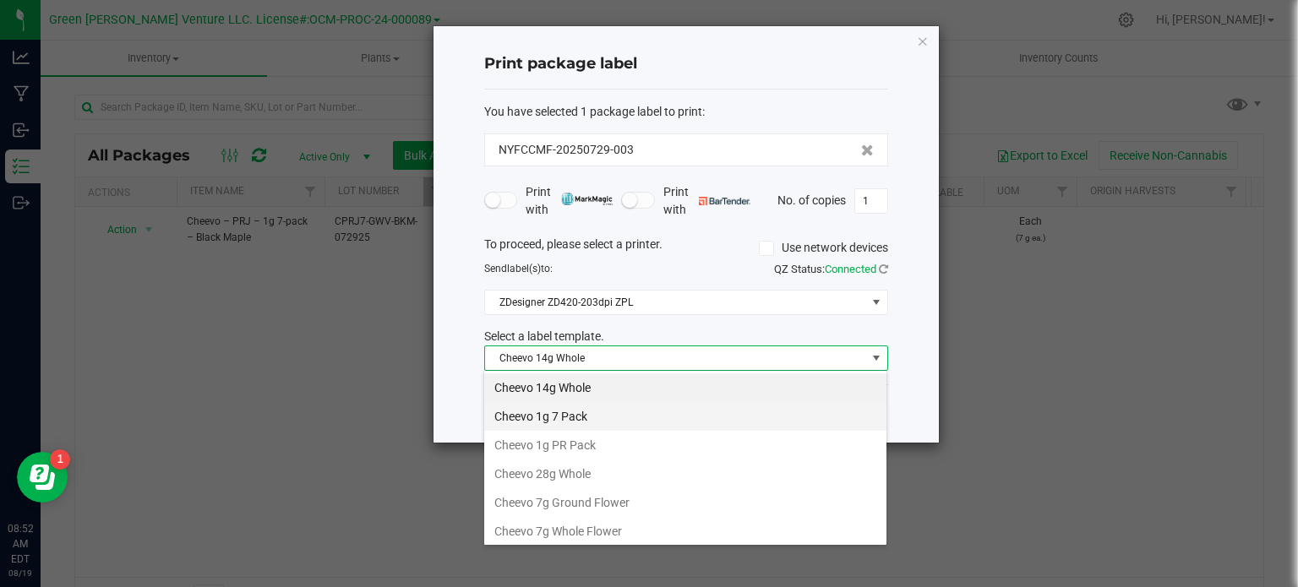
click at [585, 424] on li "Cheevo 1g 7 Pack" at bounding box center [685, 416] width 402 height 29
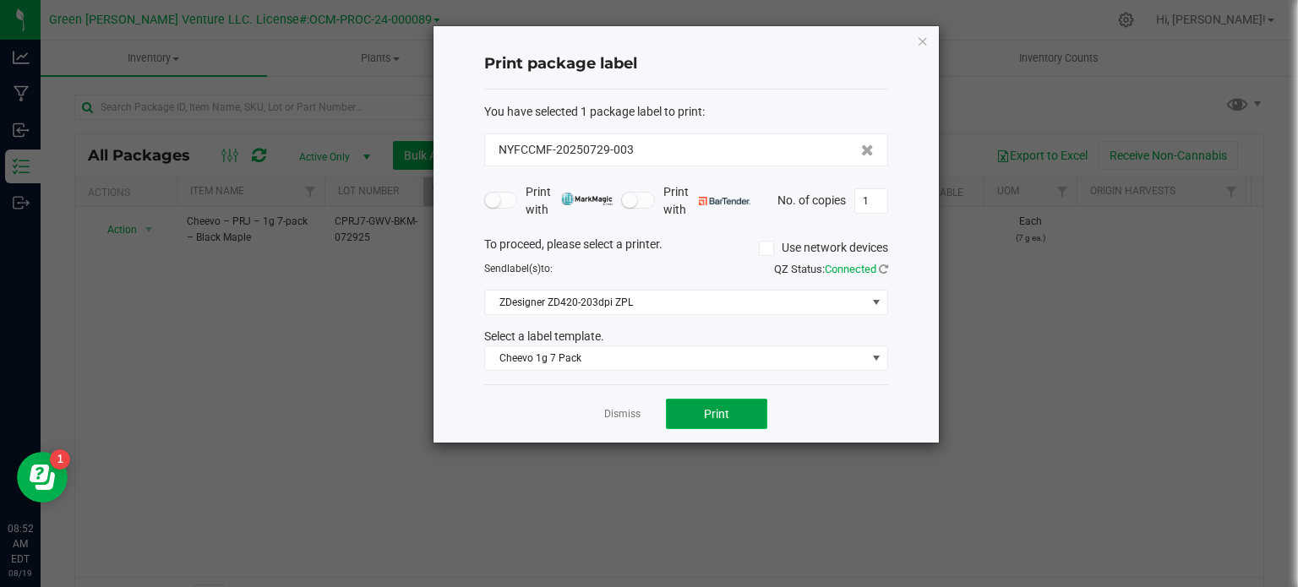
click at [697, 412] on button "Print" at bounding box center [716, 414] width 101 height 30
click at [708, 408] on span "Print" at bounding box center [716, 414] width 25 height 14
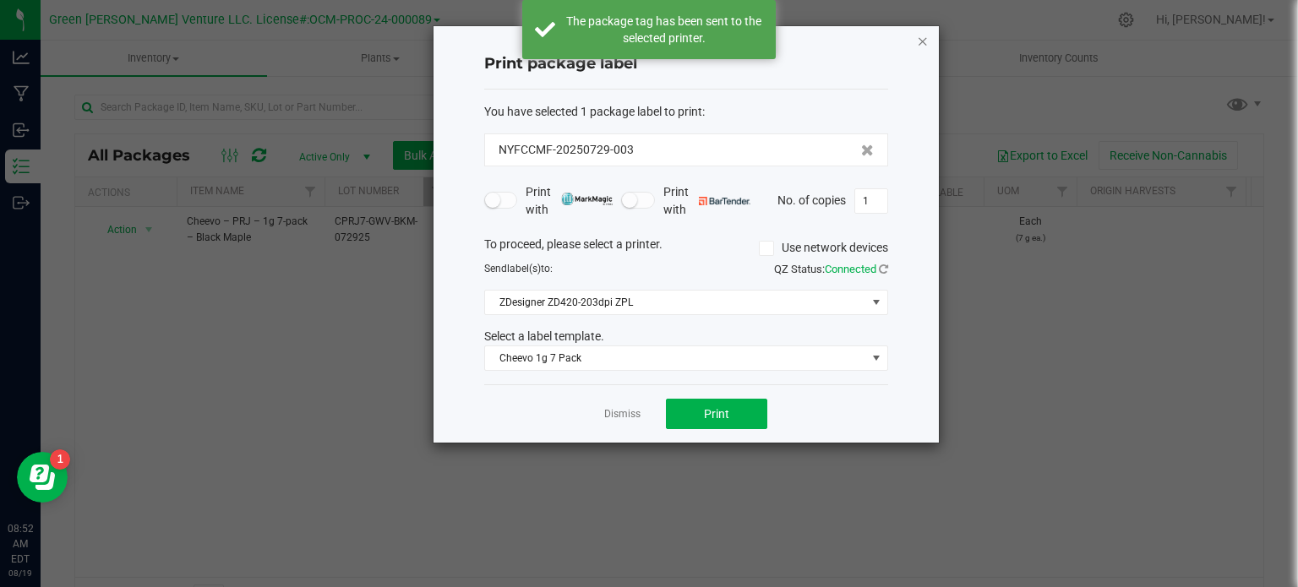
click at [920, 38] on icon "button" at bounding box center [923, 40] width 12 height 20
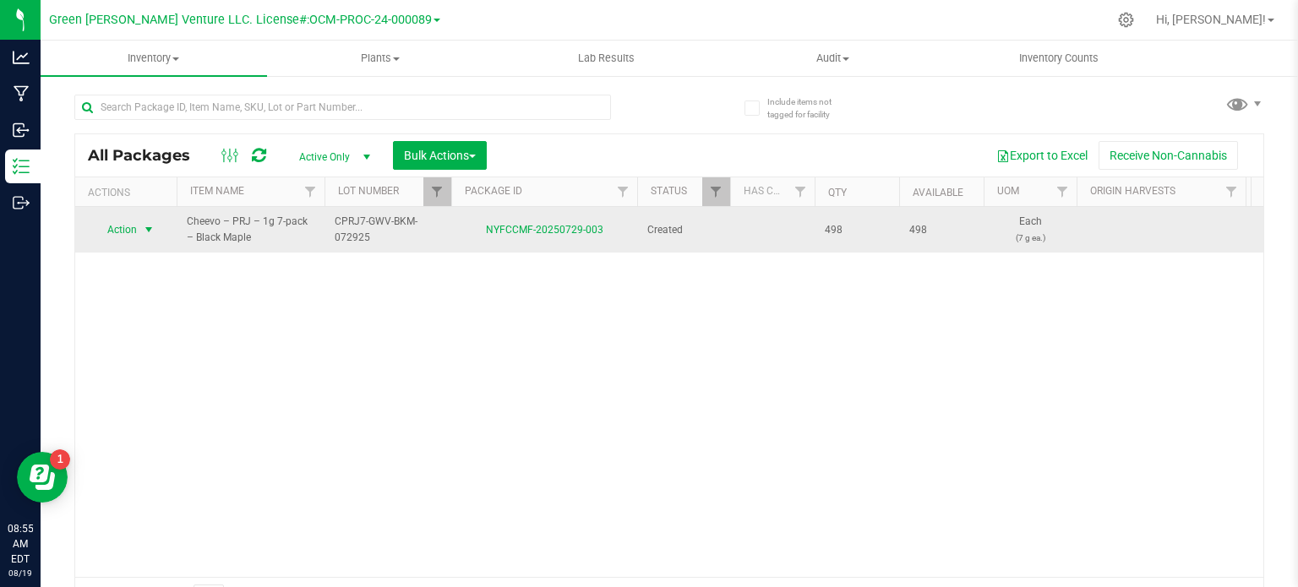
click at [126, 231] on span "Action" at bounding box center [115, 230] width 46 height 24
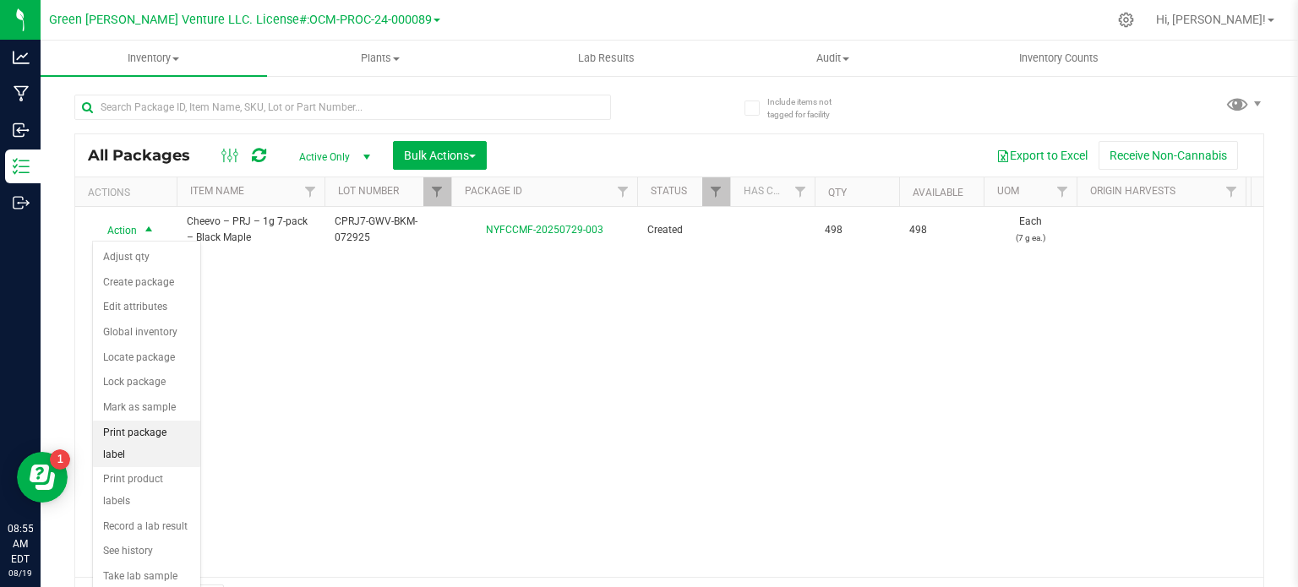
click at [144, 427] on li "Print package label" at bounding box center [146, 444] width 107 height 46
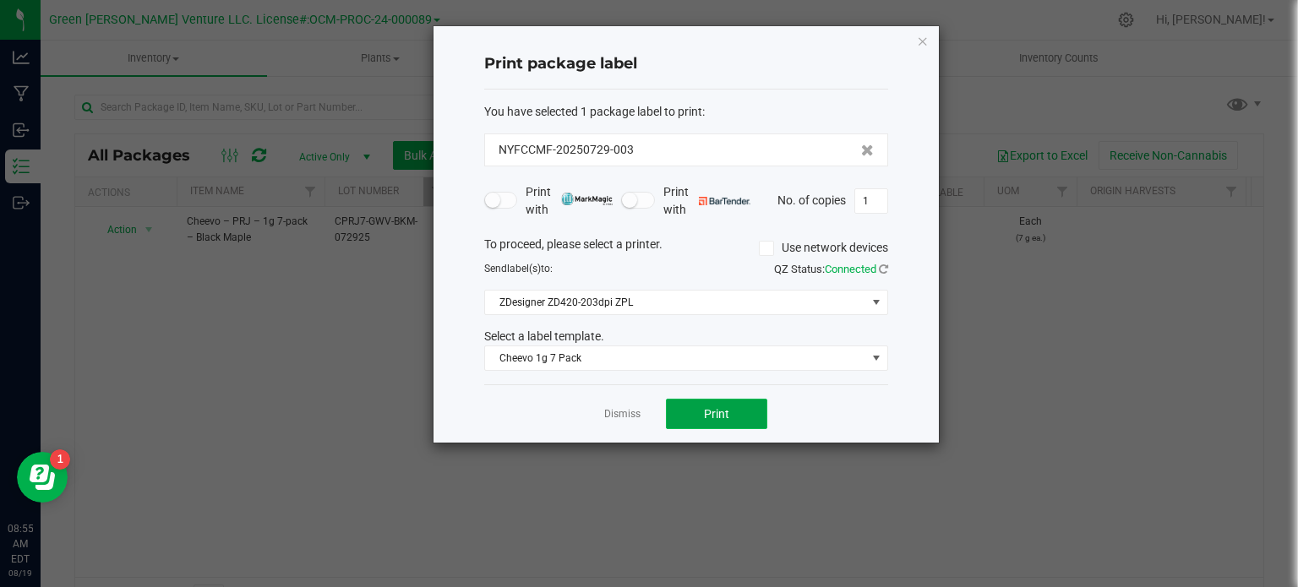
click at [698, 413] on button "Print" at bounding box center [716, 414] width 101 height 30
click at [885, 272] on icon at bounding box center [883, 269] width 9 height 11
click at [885, 272] on icon at bounding box center [883, 269] width 14 height 14
click at [885, 272] on link at bounding box center [883, 269] width 9 height 13
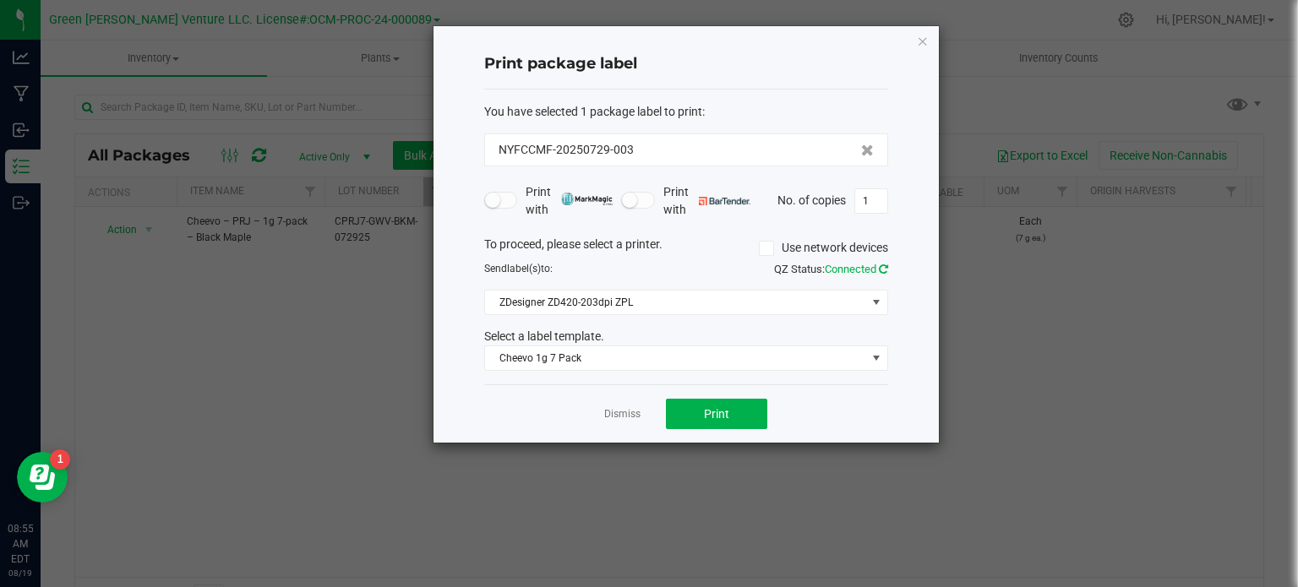
click at [885, 272] on icon at bounding box center [884, 269] width 14 height 14
click at [763, 249] on icon at bounding box center [766, 249] width 11 height 0
click at [0, 0] on input "Use network devices" at bounding box center [0, 0] width 0 height 0
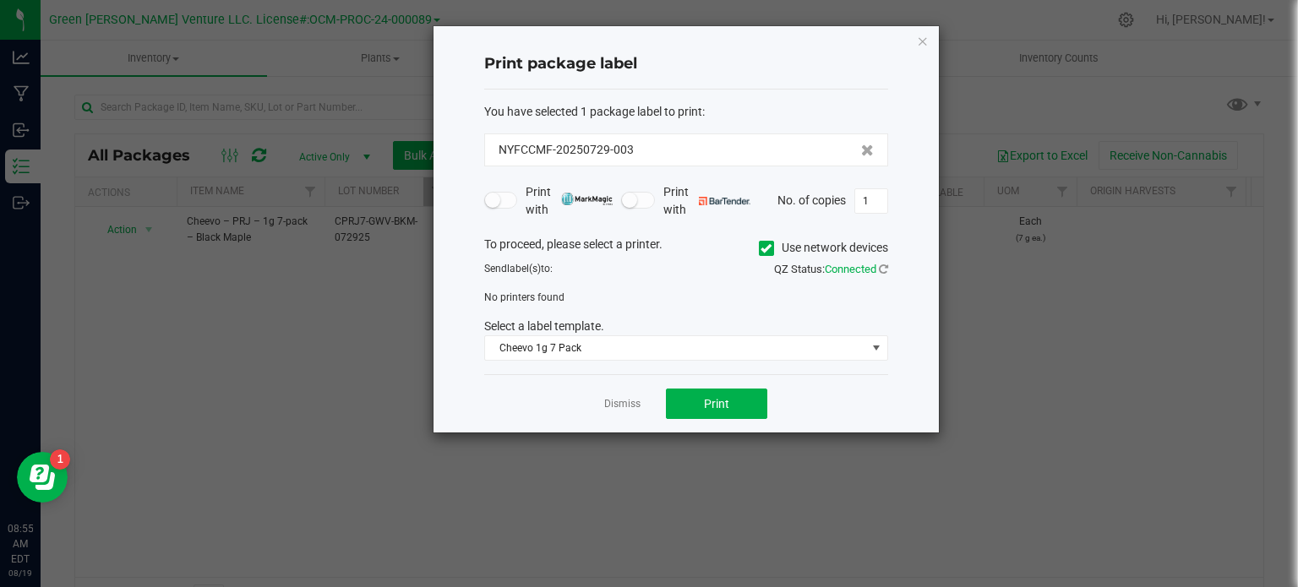
click at [763, 249] on icon at bounding box center [766, 249] width 11 height 0
click at [0, 0] on input "Use network devices" at bounding box center [0, 0] width 0 height 0
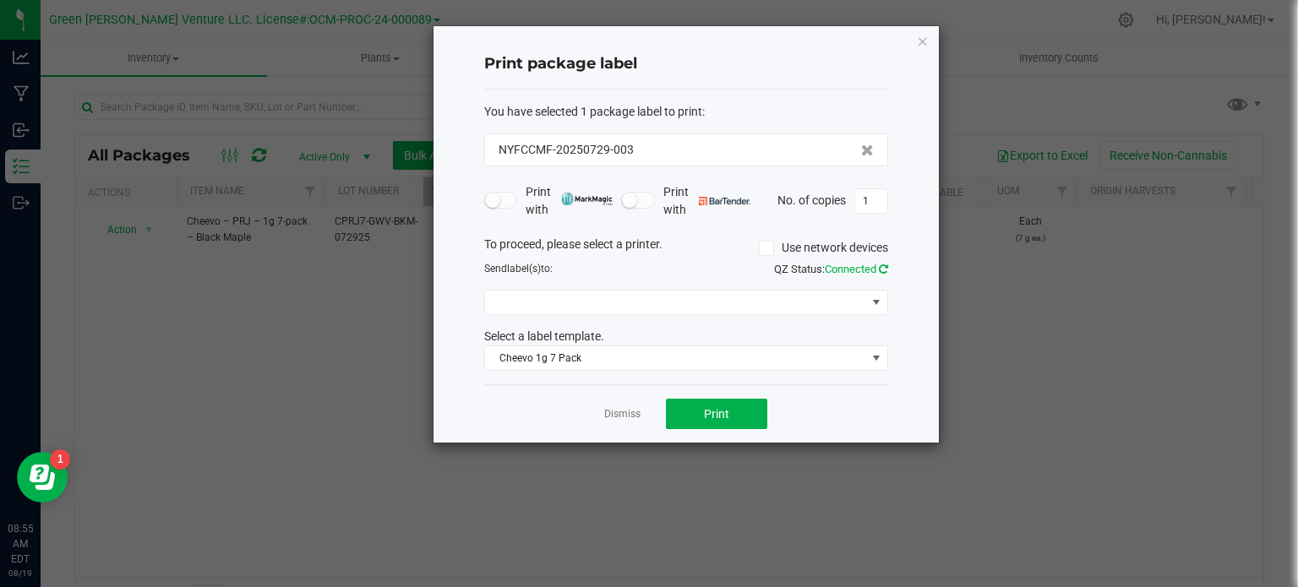
click at [882, 271] on icon at bounding box center [884, 269] width 14 height 14
click at [857, 298] on span "ZDesigner ZD420-203dpi ZPL" at bounding box center [675, 303] width 381 height 24
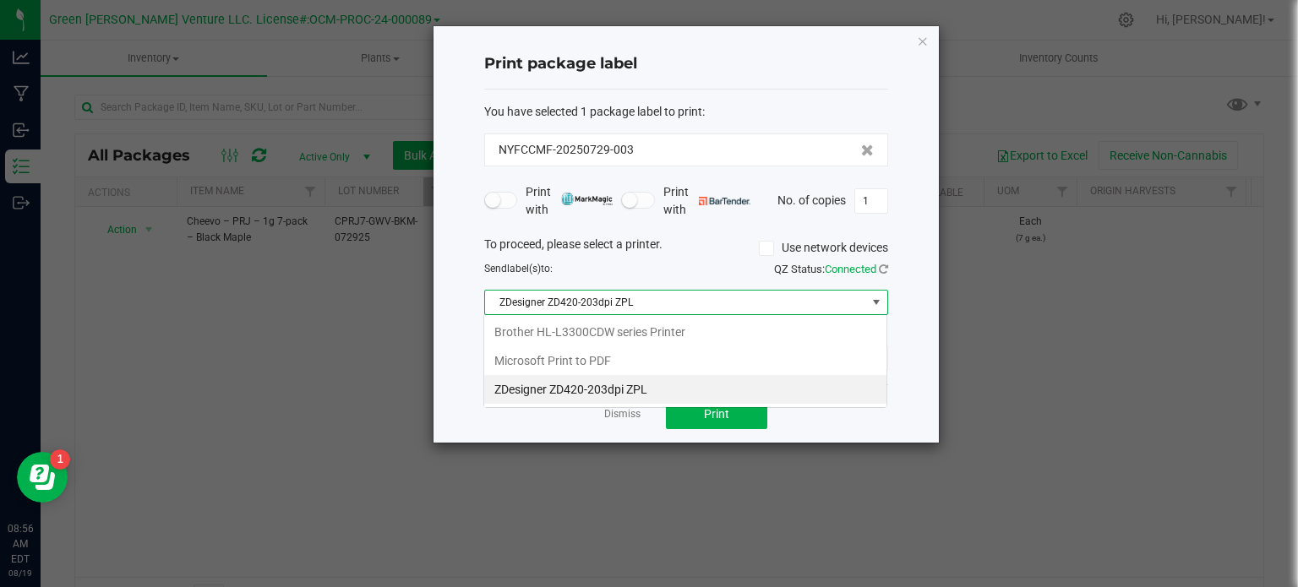
scroll to position [25, 404]
click at [748, 394] on ZPL "ZDesigner ZD420-203dpi ZPL" at bounding box center [685, 389] width 402 height 29
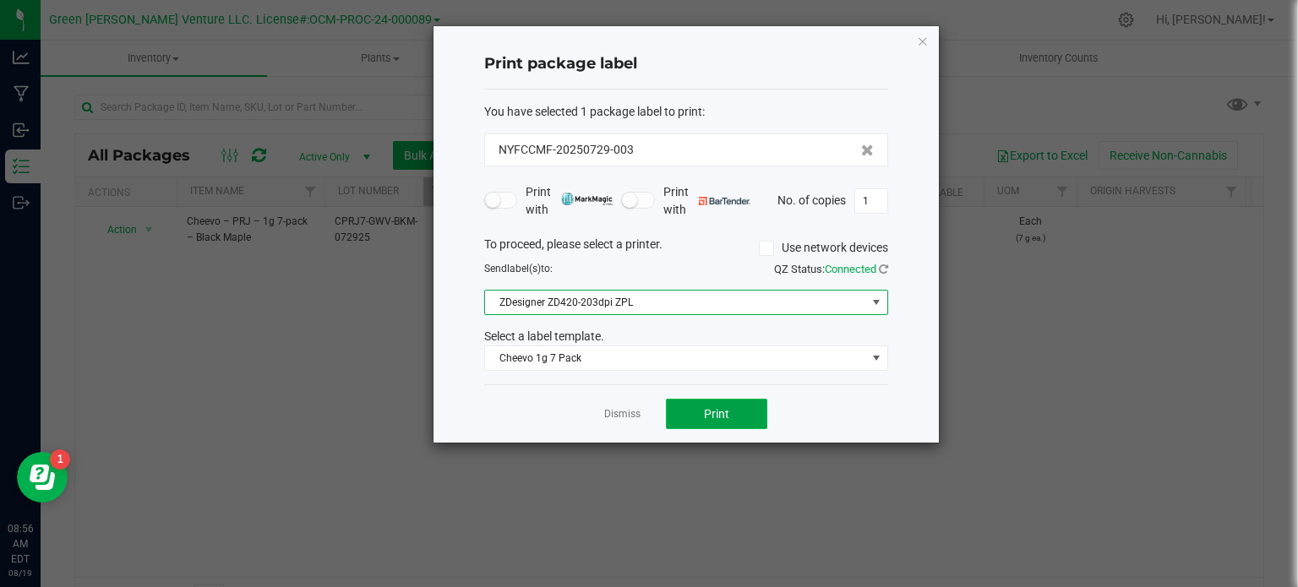
click at [702, 424] on button "Print" at bounding box center [716, 414] width 101 height 30
click at [729, 411] on span "Print" at bounding box center [716, 414] width 25 height 14
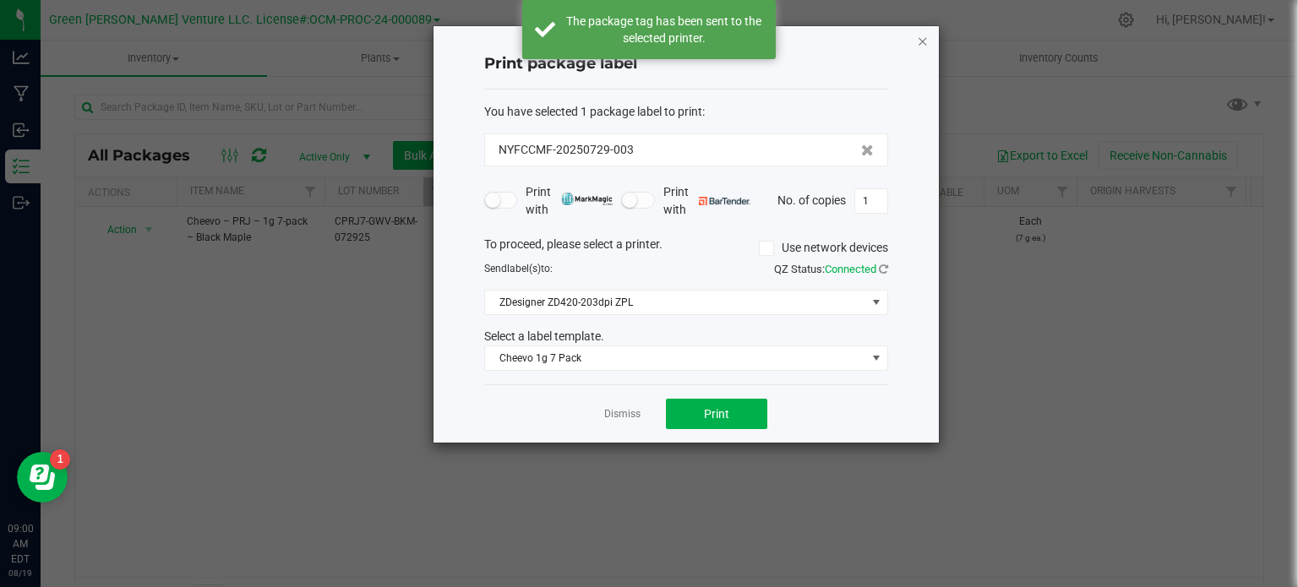
click at [920, 39] on icon "button" at bounding box center [923, 40] width 12 height 20
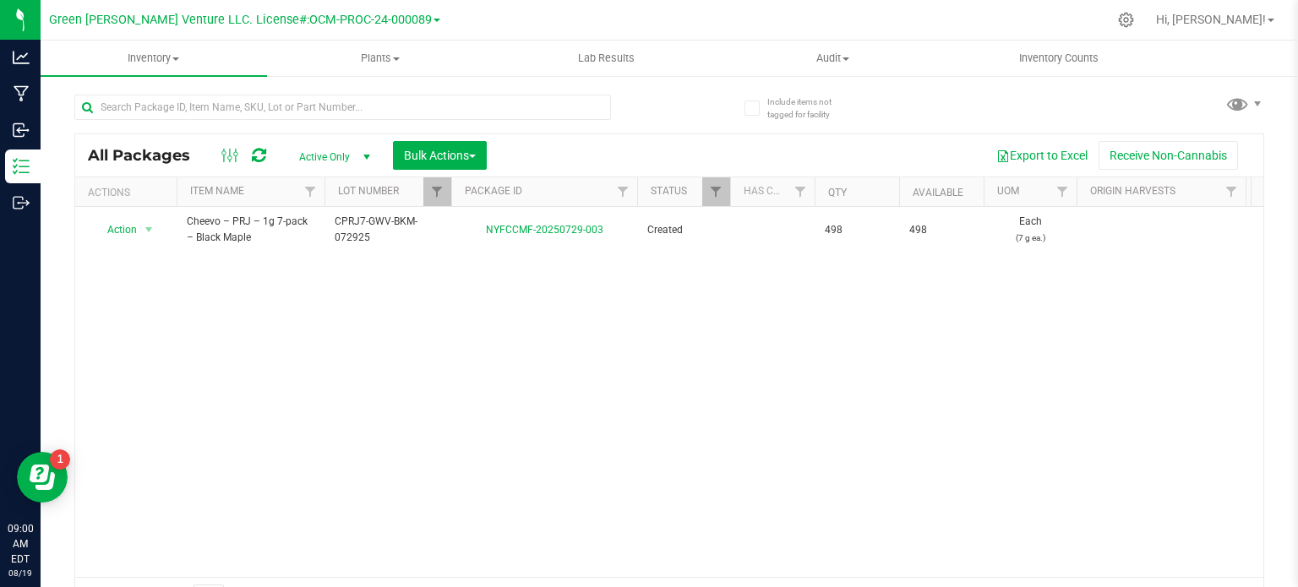
click at [601, 403] on div "Action Action Adjust qty Create package Edit attributes Global inventory Locate…" at bounding box center [669, 392] width 1189 height 370
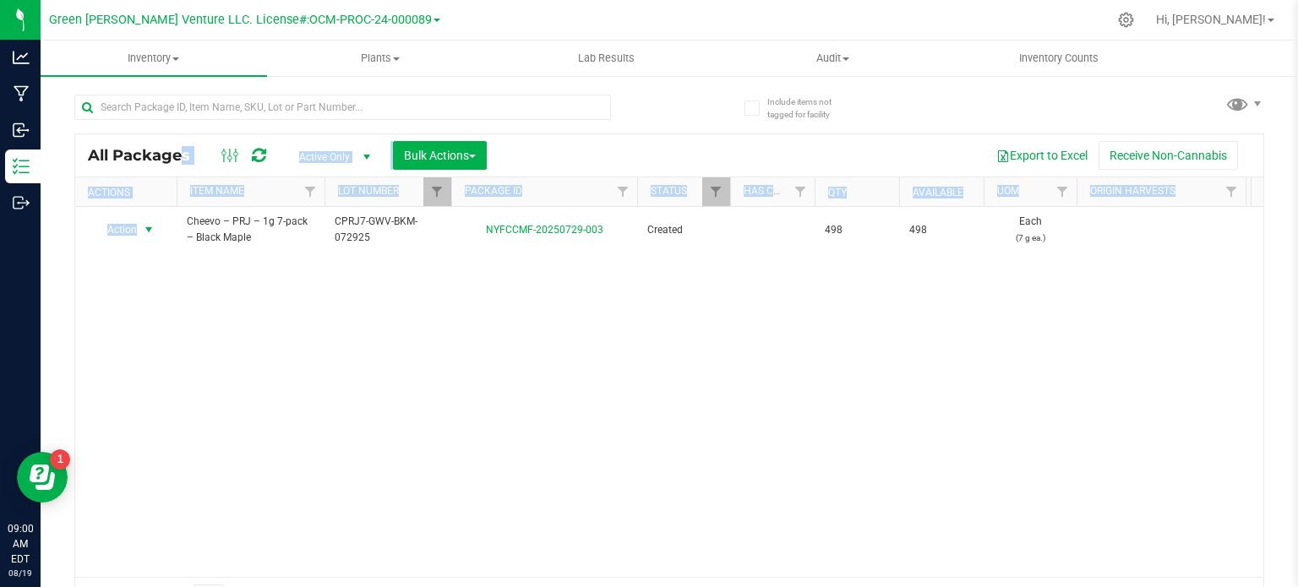
drag, startPoint x: 134, startPoint y: 231, endPoint x: 99, endPoint y: 168, distance: 71.9
click at [99, 168] on div "All Packages Active Only Active Only Lab Samples Locked All Bulk Actions Add to…" at bounding box center [669, 376] width 1190 height 485
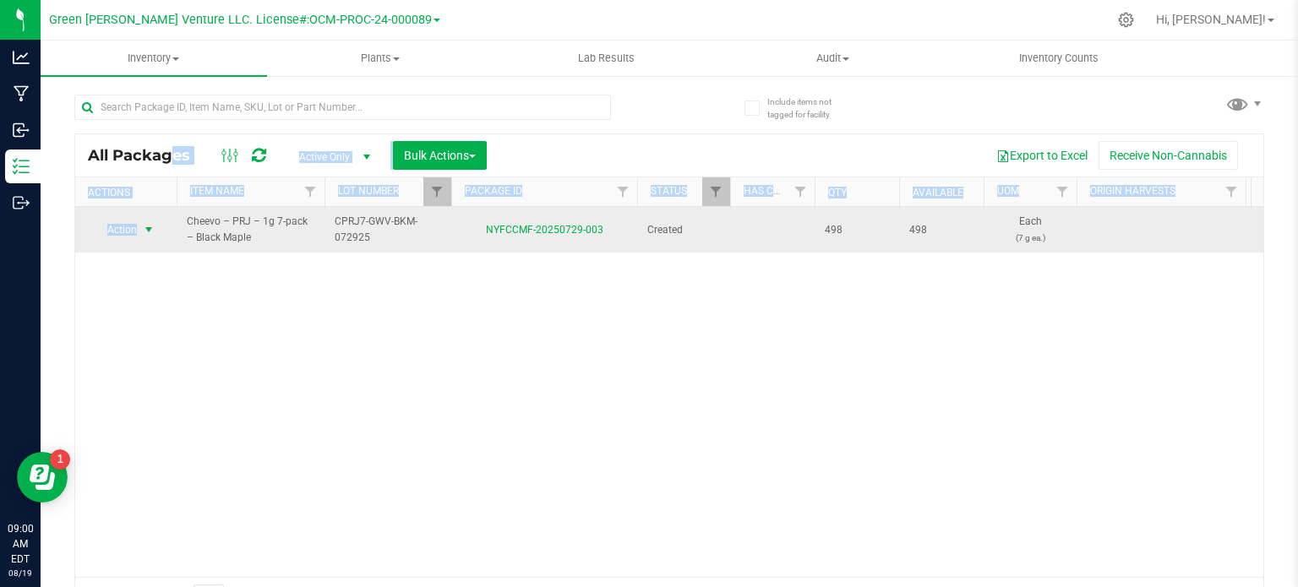
click at [115, 232] on span "Action" at bounding box center [115, 230] width 46 height 24
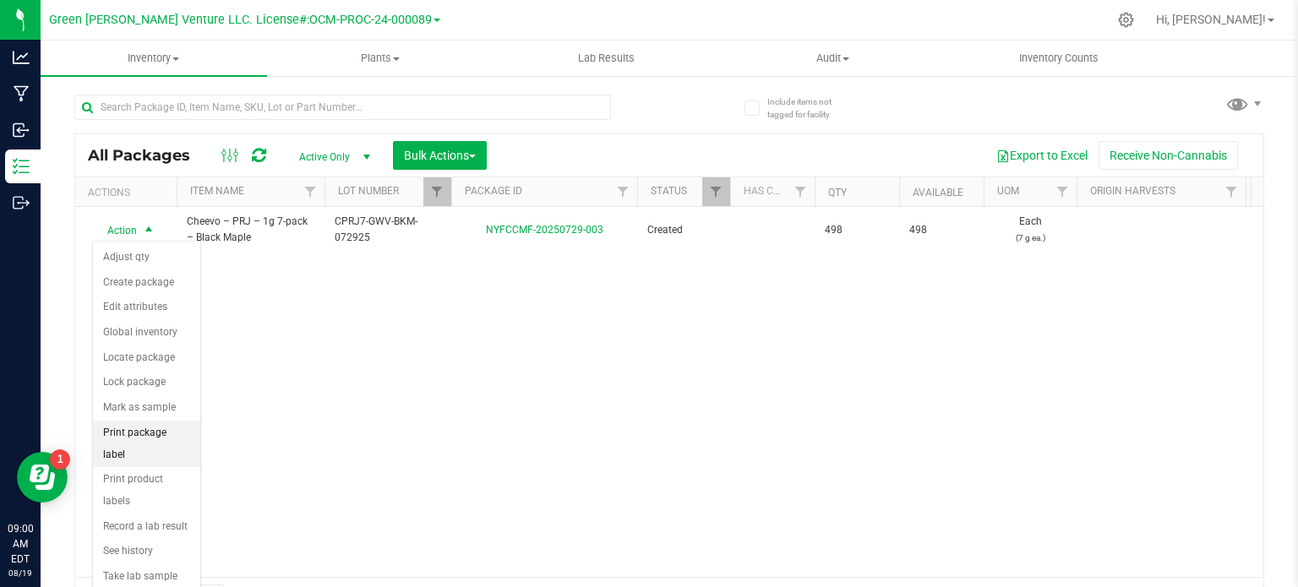
click at [162, 436] on li "Print package label" at bounding box center [146, 444] width 107 height 46
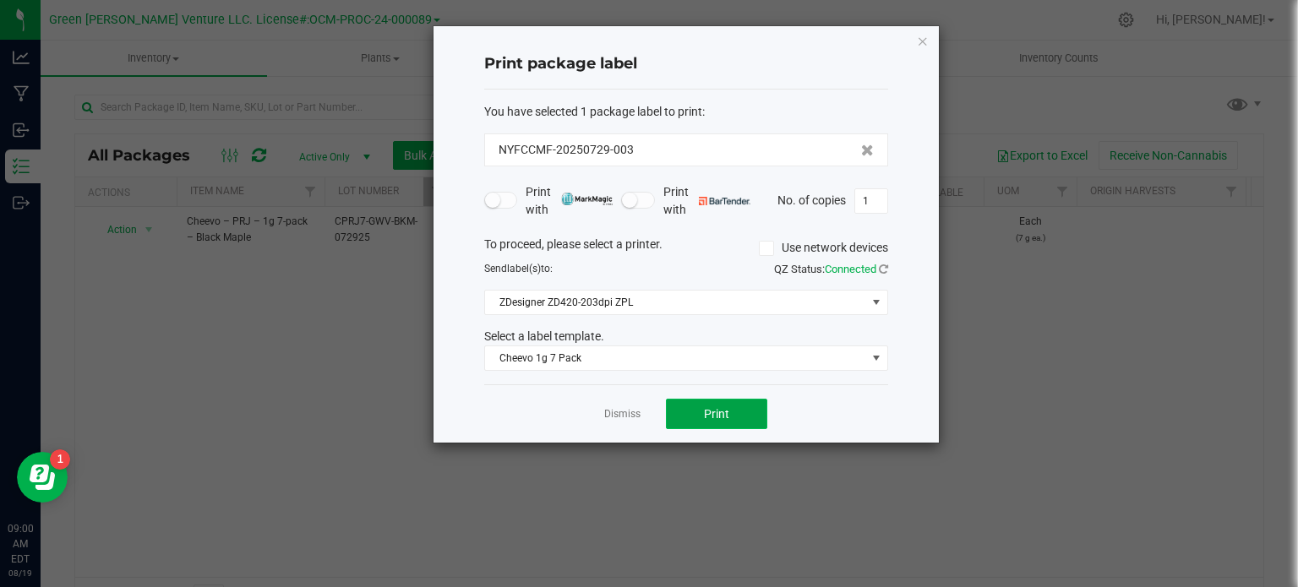
click at [697, 402] on button "Print" at bounding box center [716, 414] width 101 height 30
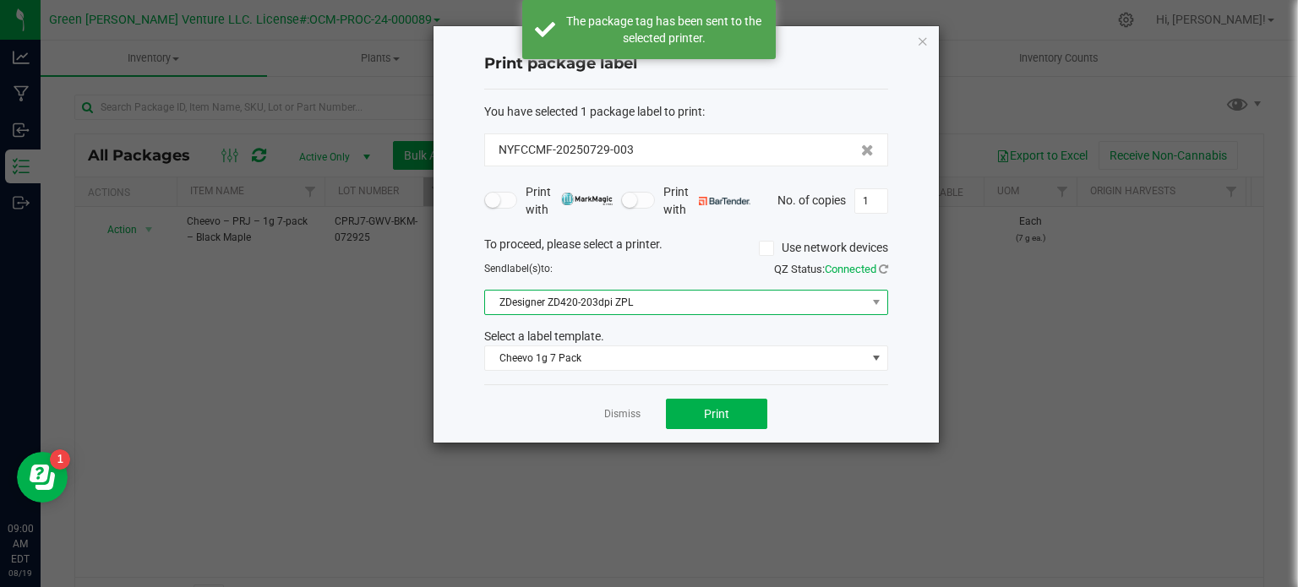
click at [533, 301] on span "ZDesigner ZD420-203dpi ZPL" at bounding box center [675, 303] width 381 height 24
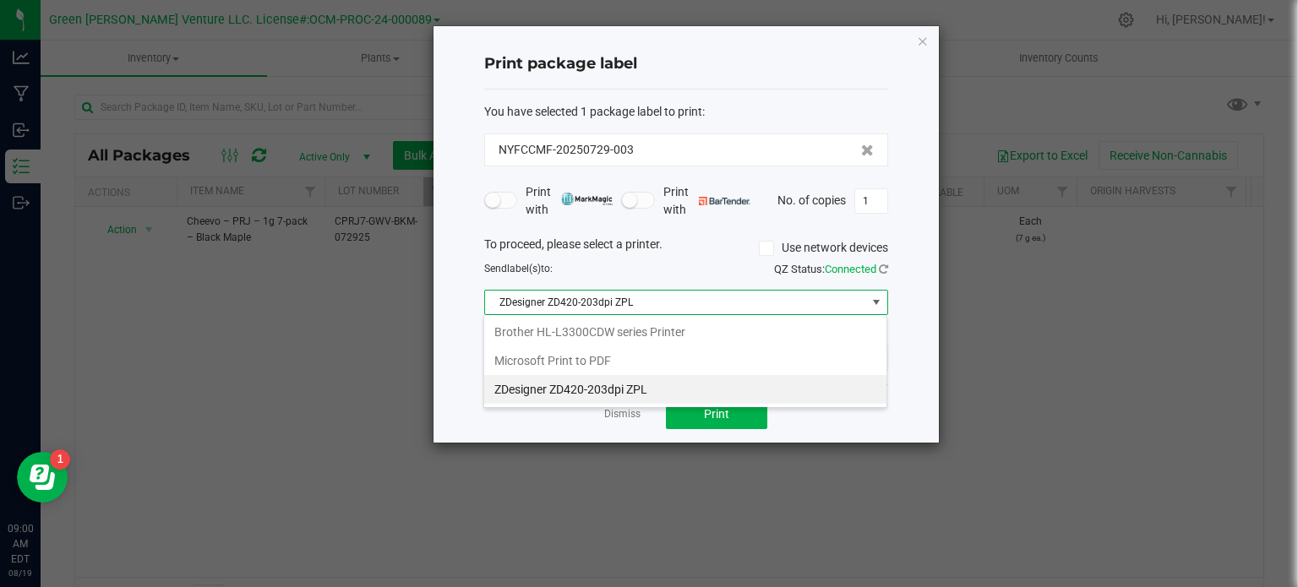
click at [549, 297] on span "ZDesigner ZD420-203dpi ZPL" at bounding box center [675, 303] width 381 height 24
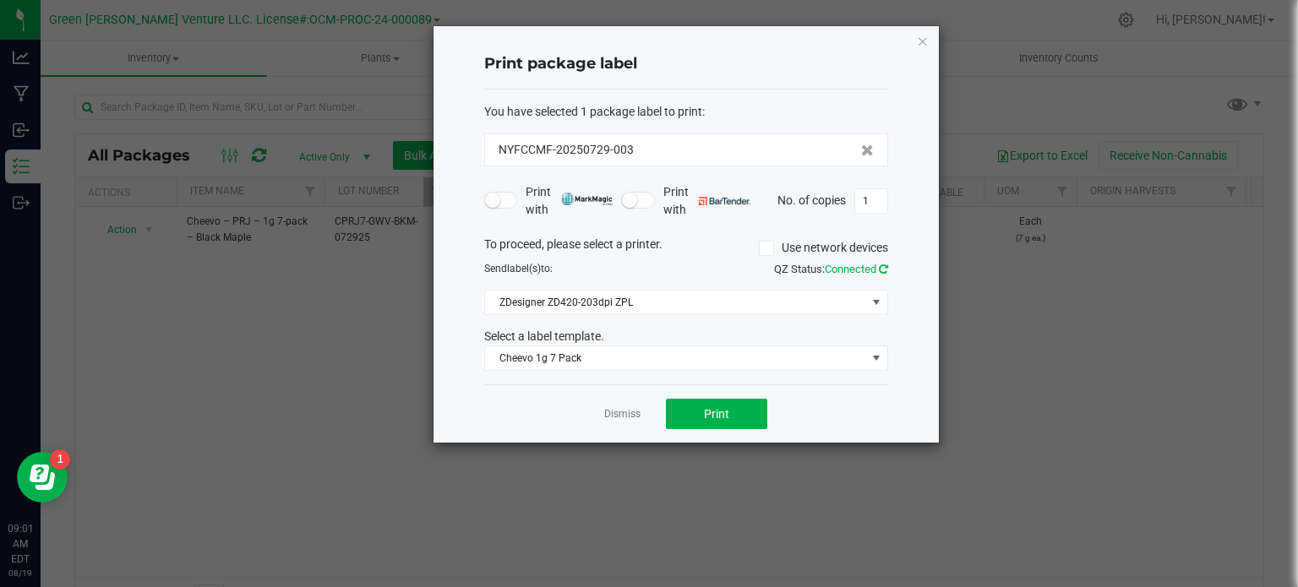
click at [884, 272] on icon at bounding box center [883, 269] width 9 height 11
click at [717, 413] on span "Print" at bounding box center [716, 414] width 25 height 14
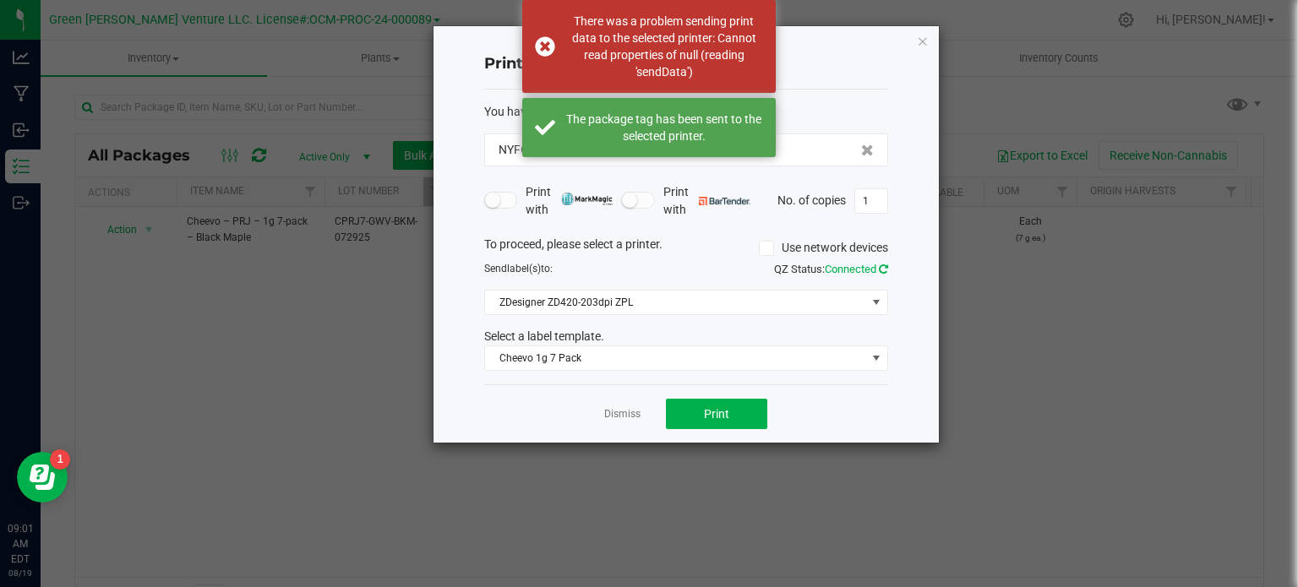
click at [883, 267] on icon at bounding box center [883, 269] width 9 height 11
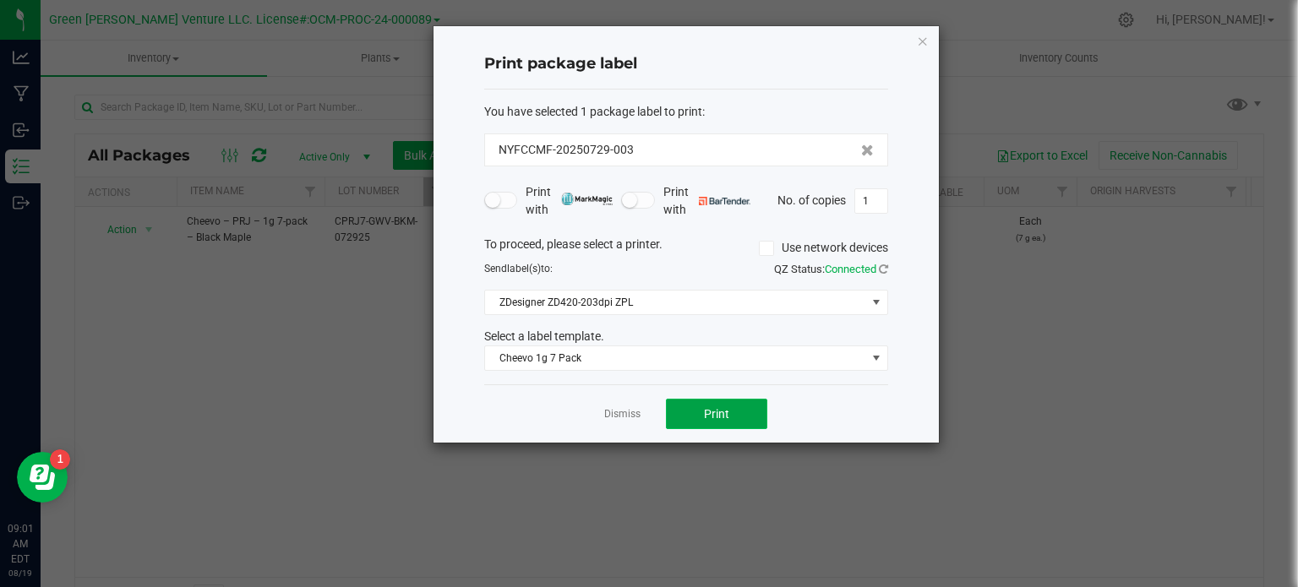
click at [733, 423] on button "Print" at bounding box center [716, 414] width 101 height 30
click at [727, 413] on span "Print" at bounding box center [716, 414] width 25 height 14
click at [607, 303] on span "ZDesigner ZD420-203dpi ZPL" at bounding box center [675, 303] width 381 height 24
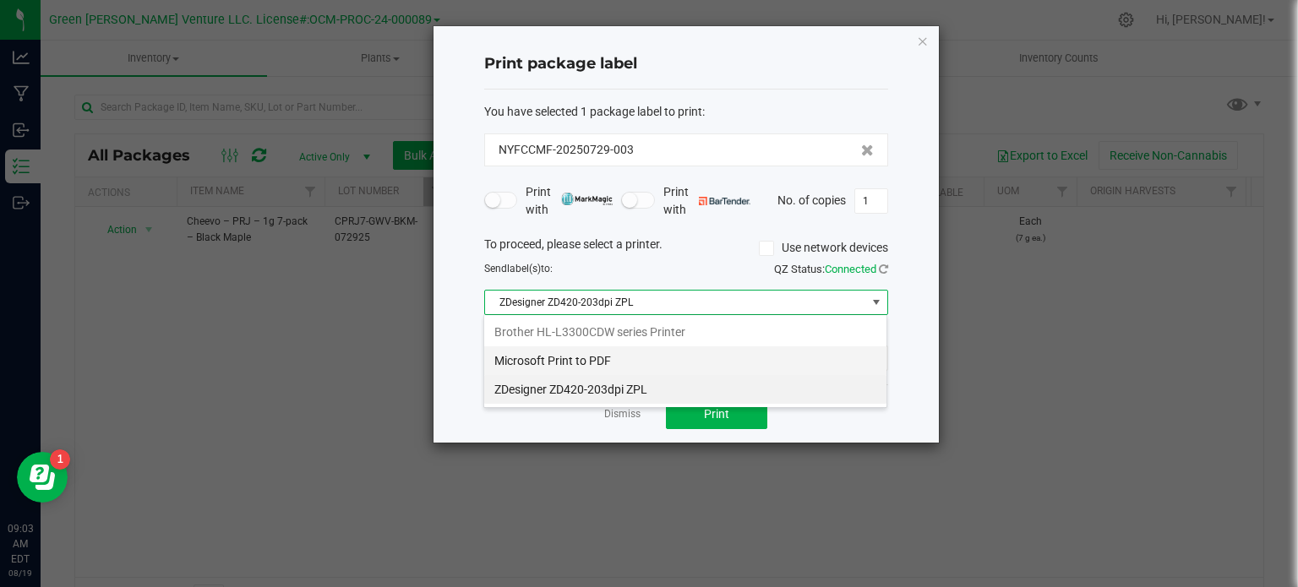
click at [598, 352] on PDF "Microsoft Print to PDF" at bounding box center [685, 361] width 402 height 29
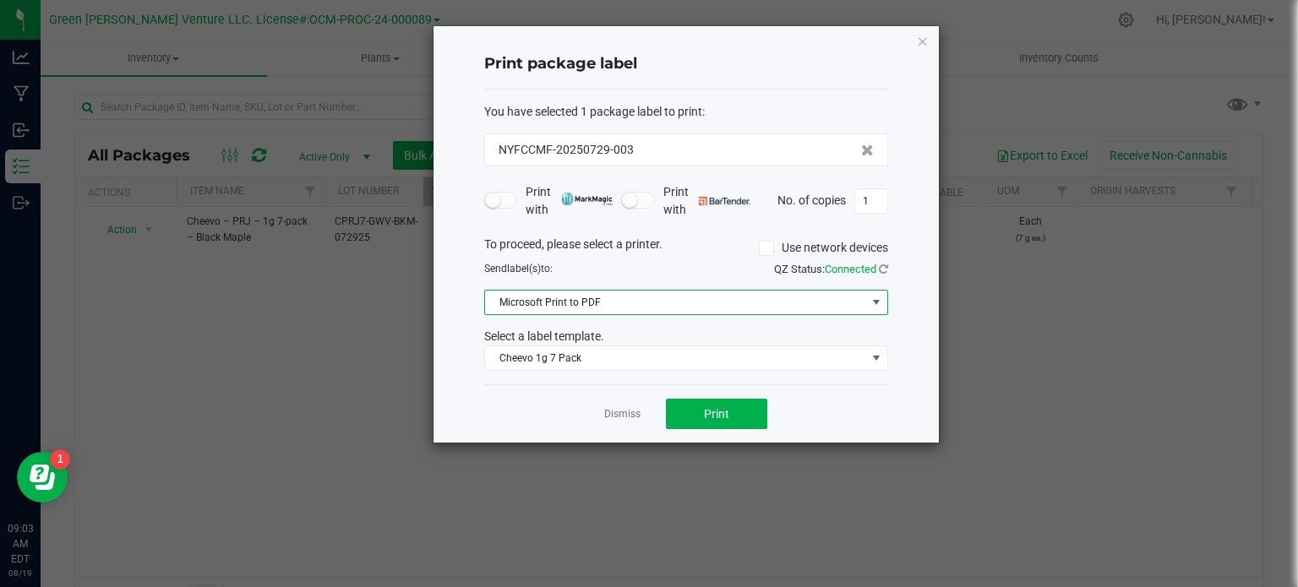
click at [598, 312] on span "Microsoft Print to PDF" at bounding box center [675, 303] width 381 height 24
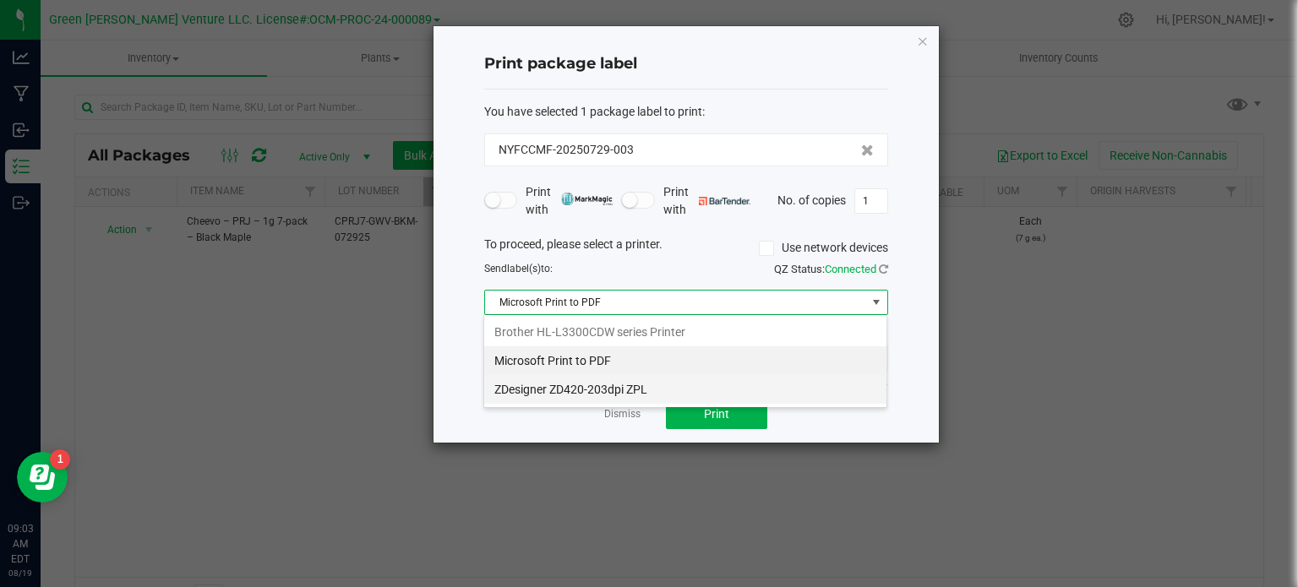
click at [583, 392] on ZPL "ZDesigner ZD420-203dpi ZPL" at bounding box center [685, 389] width 402 height 29
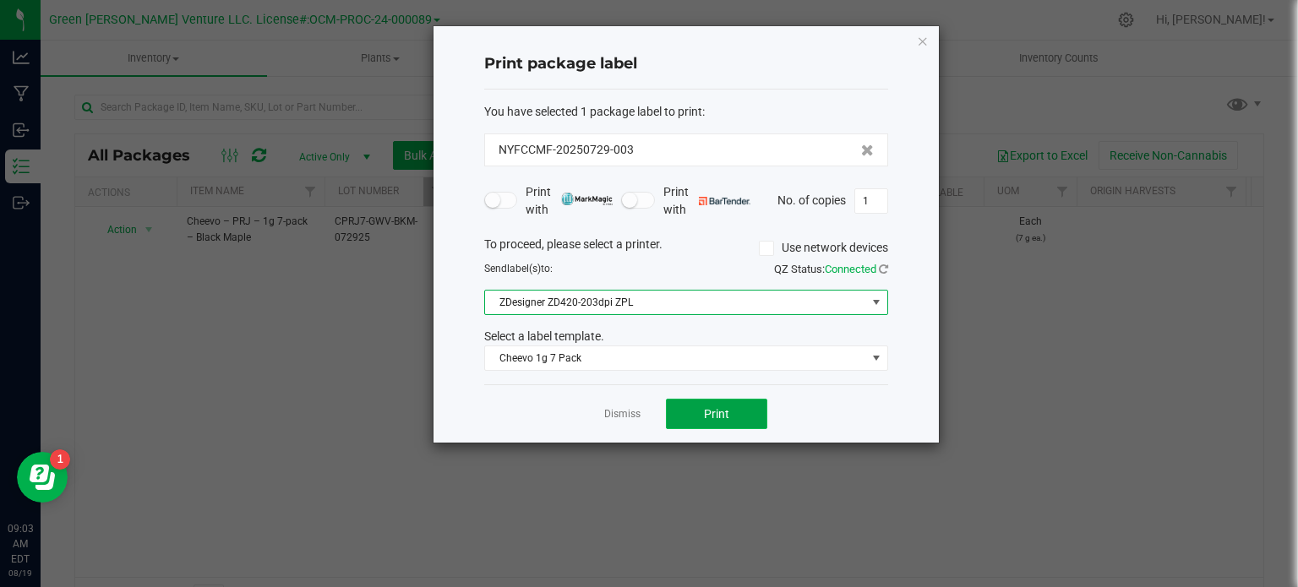
click at [732, 417] on button "Print" at bounding box center [716, 414] width 101 height 30
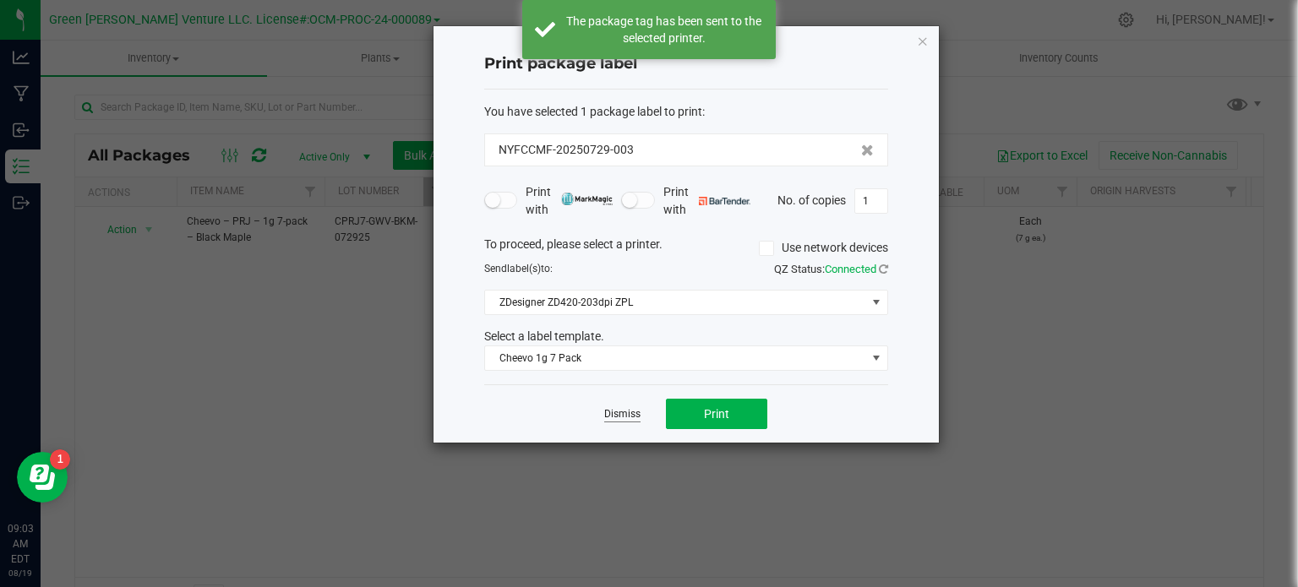
click at [605, 413] on link "Dismiss" at bounding box center [622, 414] width 36 height 14
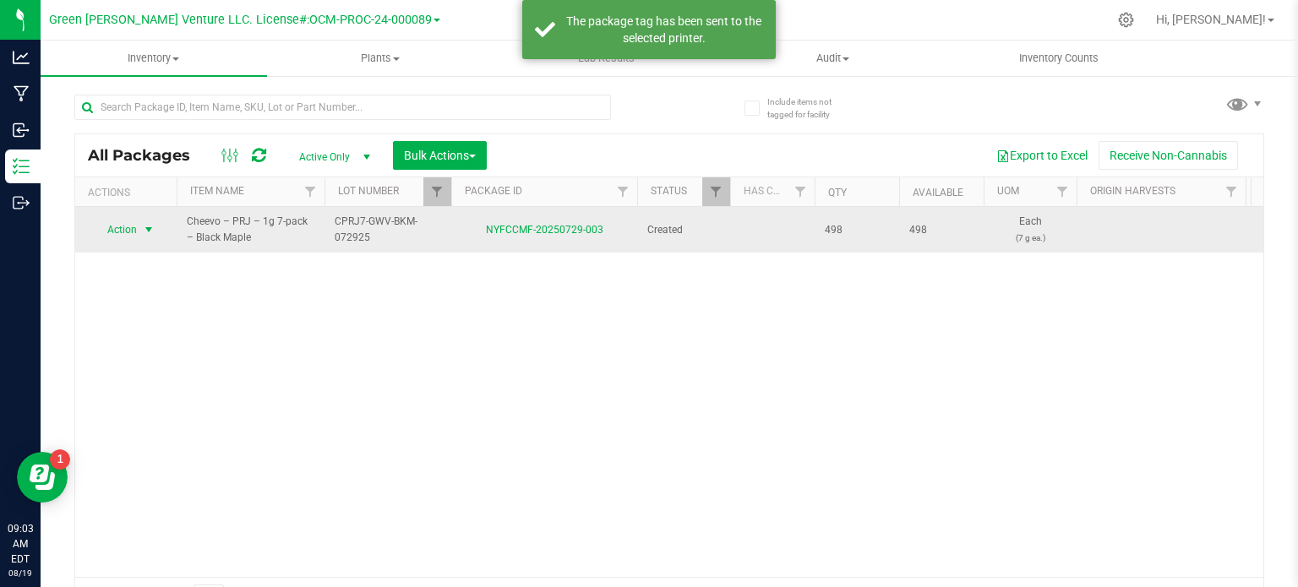
click at [140, 229] on span "select" at bounding box center [149, 230] width 21 height 24
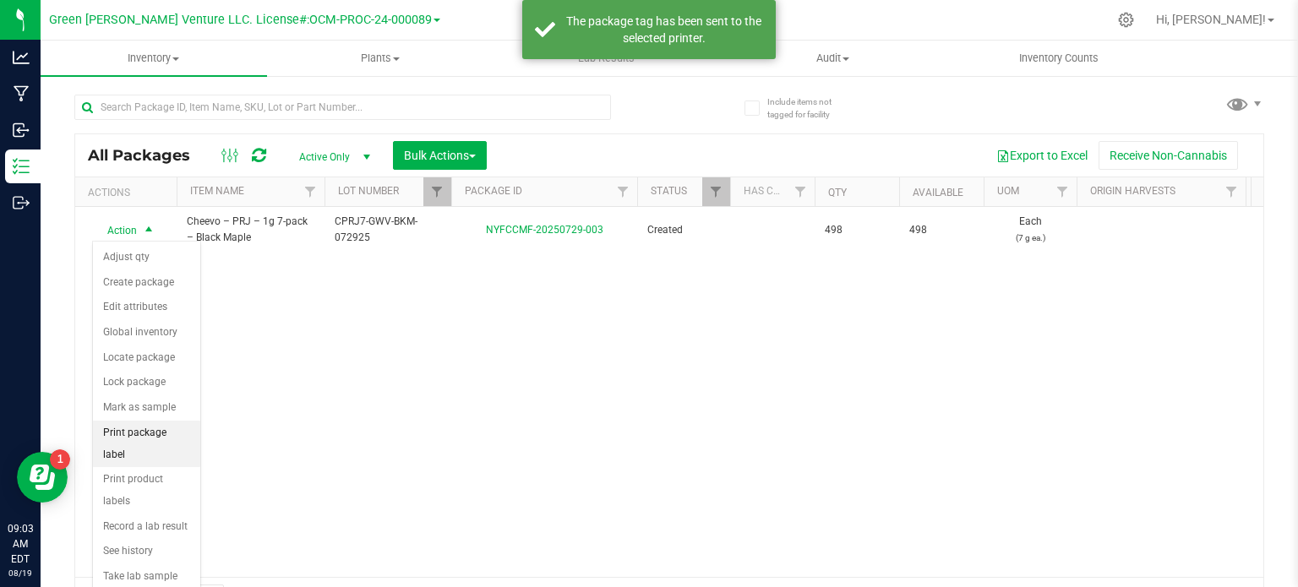
click at [161, 433] on li "Print package label" at bounding box center [146, 444] width 107 height 46
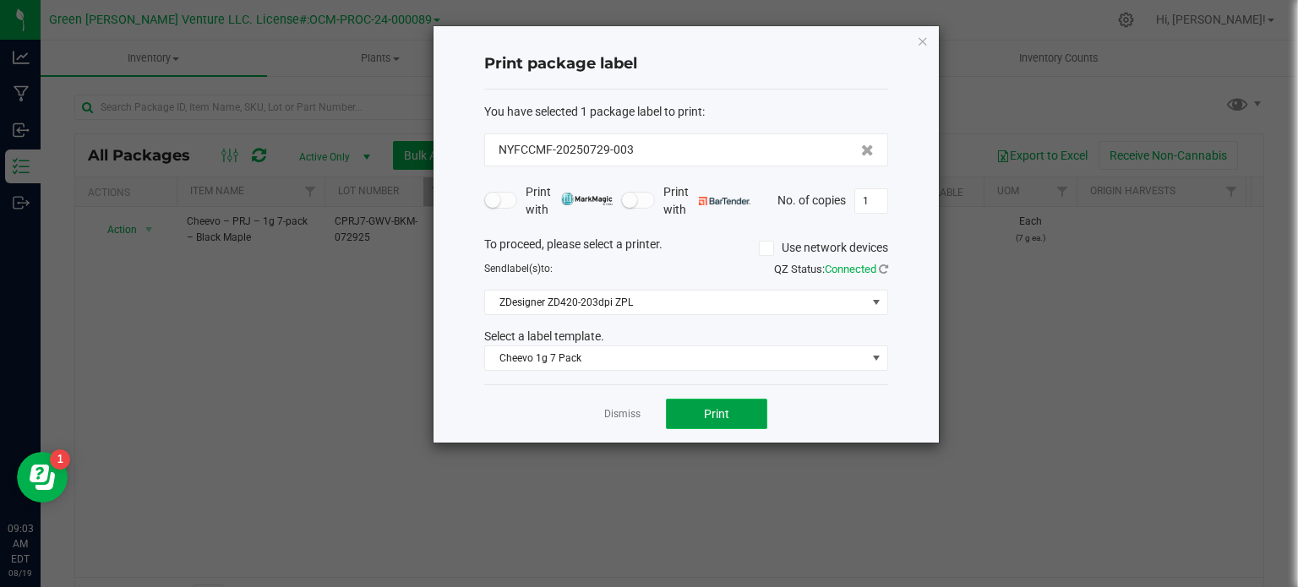
click at [683, 408] on button "Print" at bounding box center [716, 414] width 101 height 30
click at [852, 391] on div "Dismiss Print" at bounding box center [686, 414] width 404 height 58
click at [923, 37] on icon "button" at bounding box center [923, 40] width 12 height 20
